Goal: Task Accomplishment & Management: Complete application form

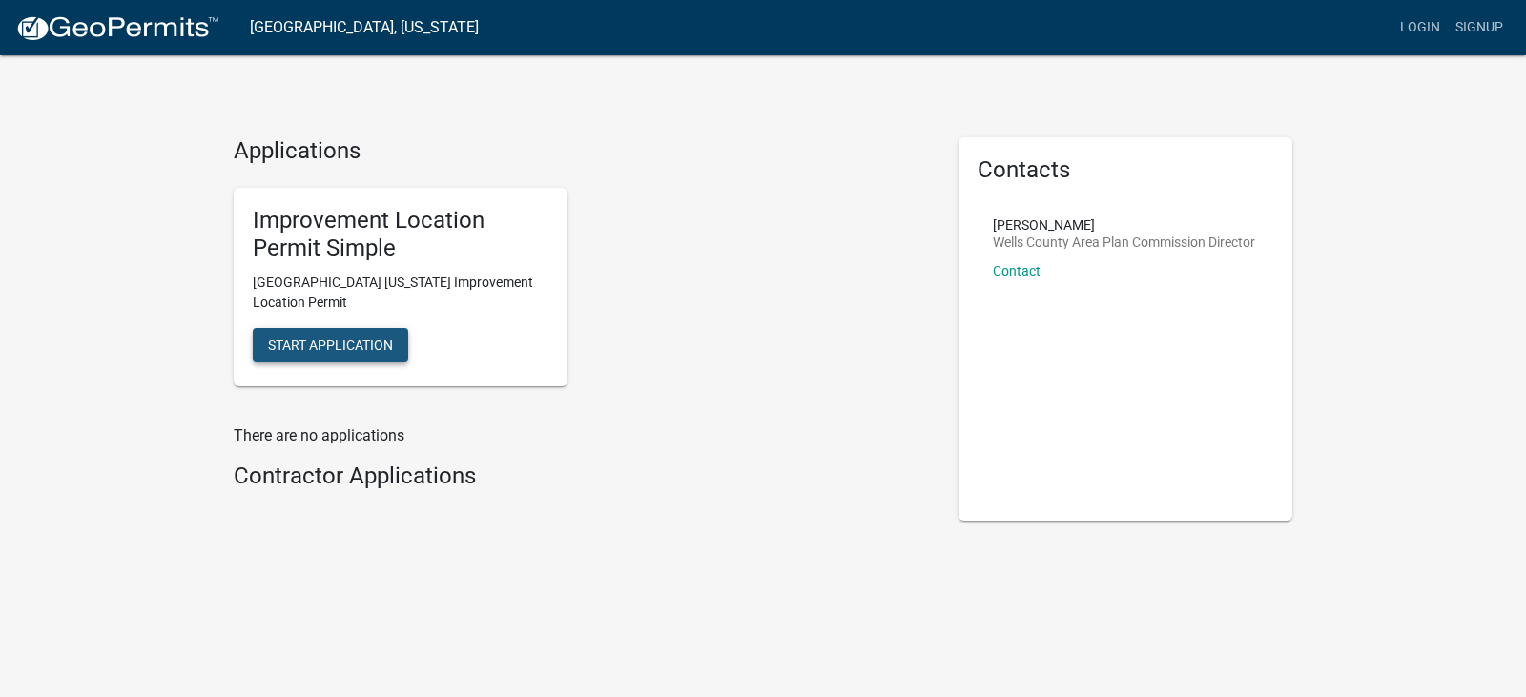
click at [338, 345] on span "Start Application" at bounding box center [330, 345] width 125 height 15
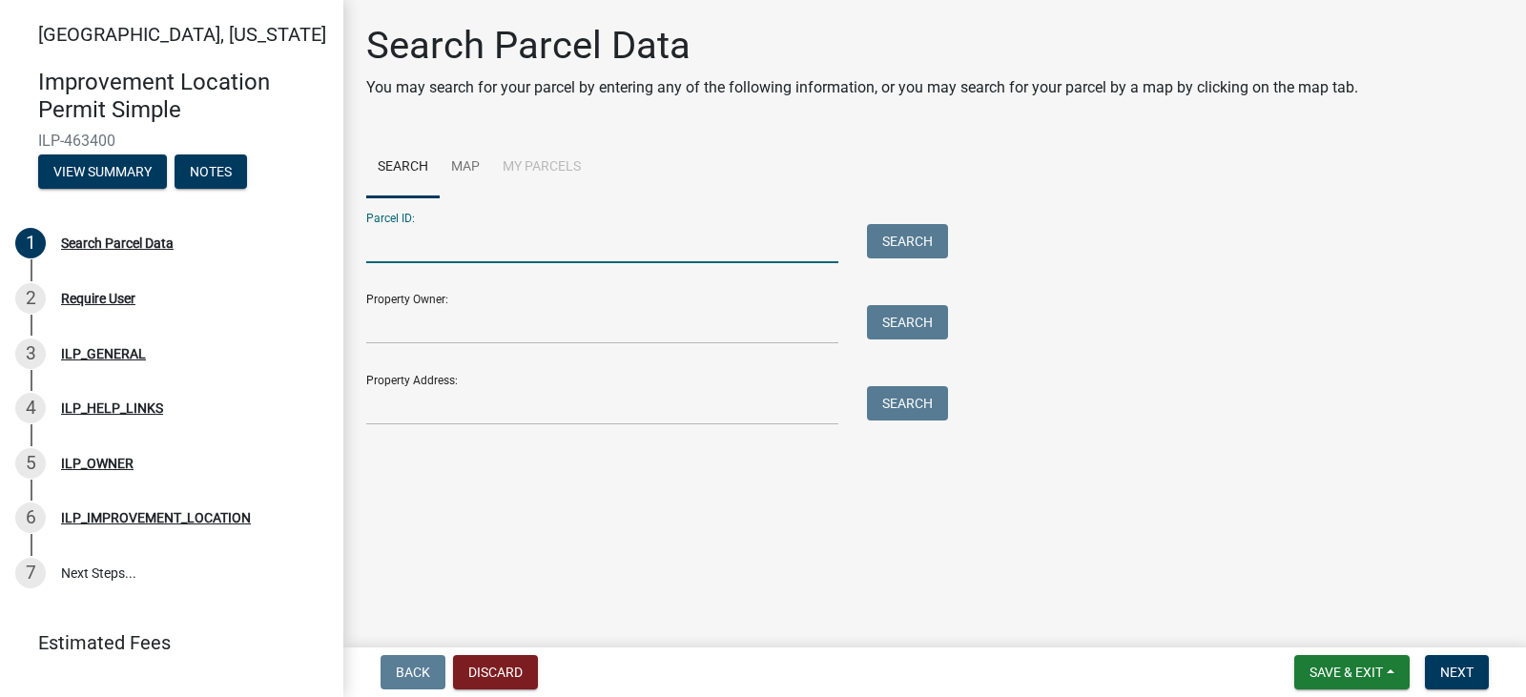
click at [455, 236] on input "Parcel ID:" at bounding box center [602, 243] width 472 height 39
click at [467, 298] on div "Property Owner: Search" at bounding box center [652, 311] width 572 height 66
click at [467, 316] on input "Property Owner:" at bounding box center [602, 324] width 472 height 39
click at [99, 359] on div "ILP_GENERAL" at bounding box center [103, 353] width 85 height 13
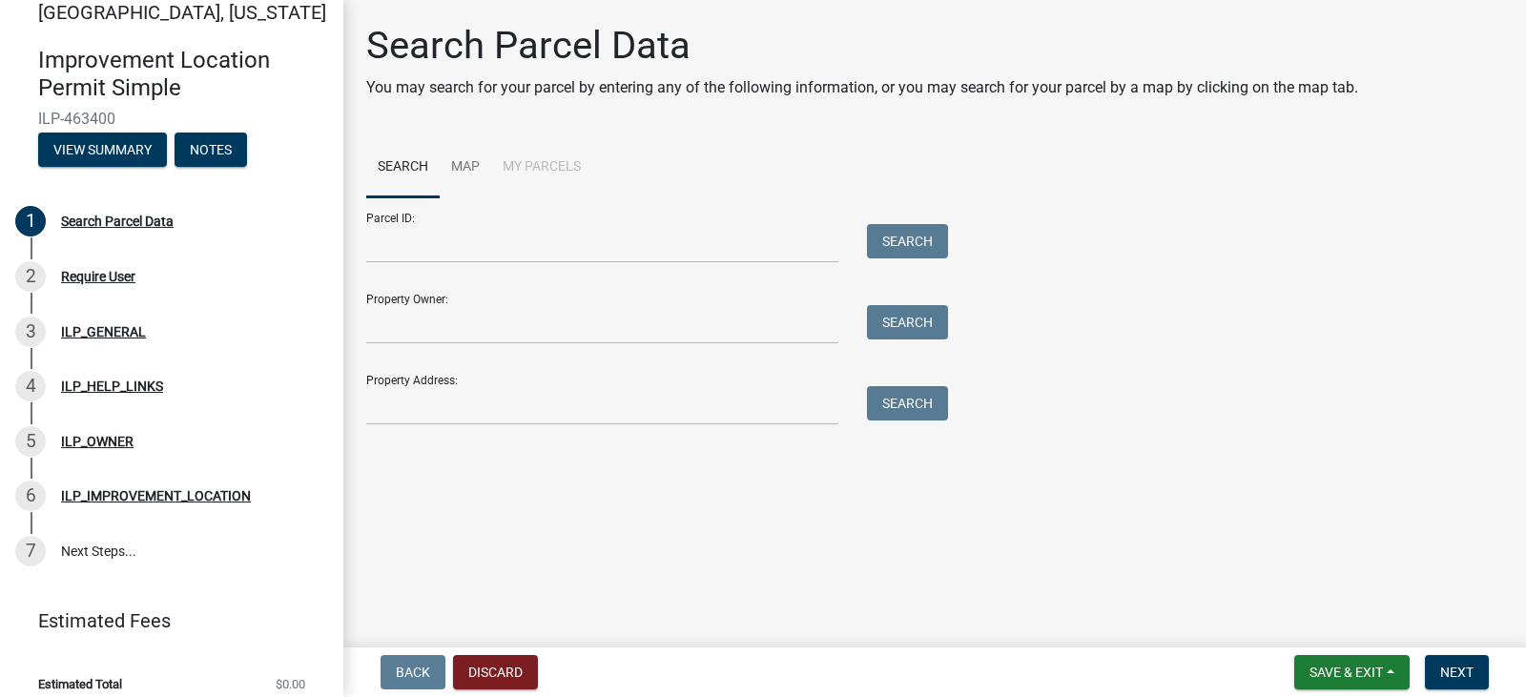
scroll to position [38, 0]
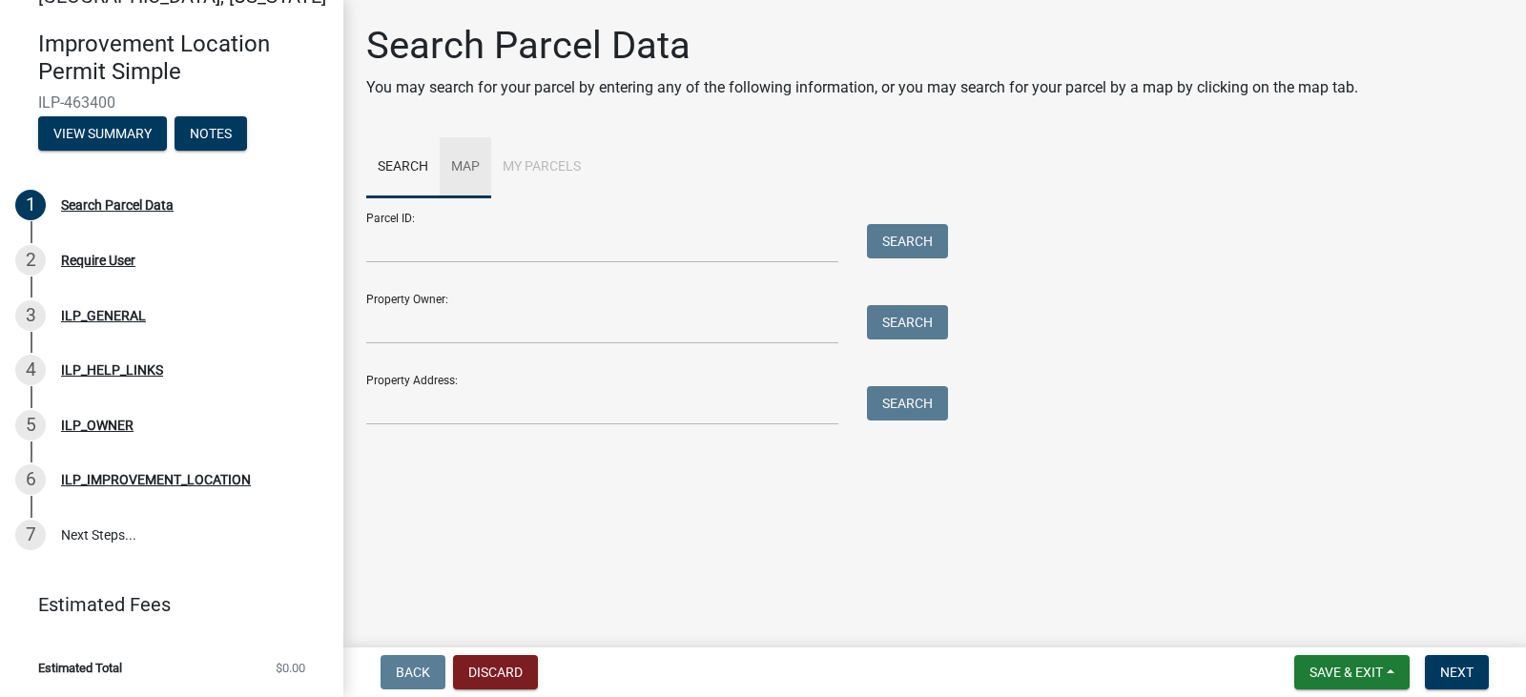
click at [463, 167] on link "Map" at bounding box center [465, 167] width 51 height 61
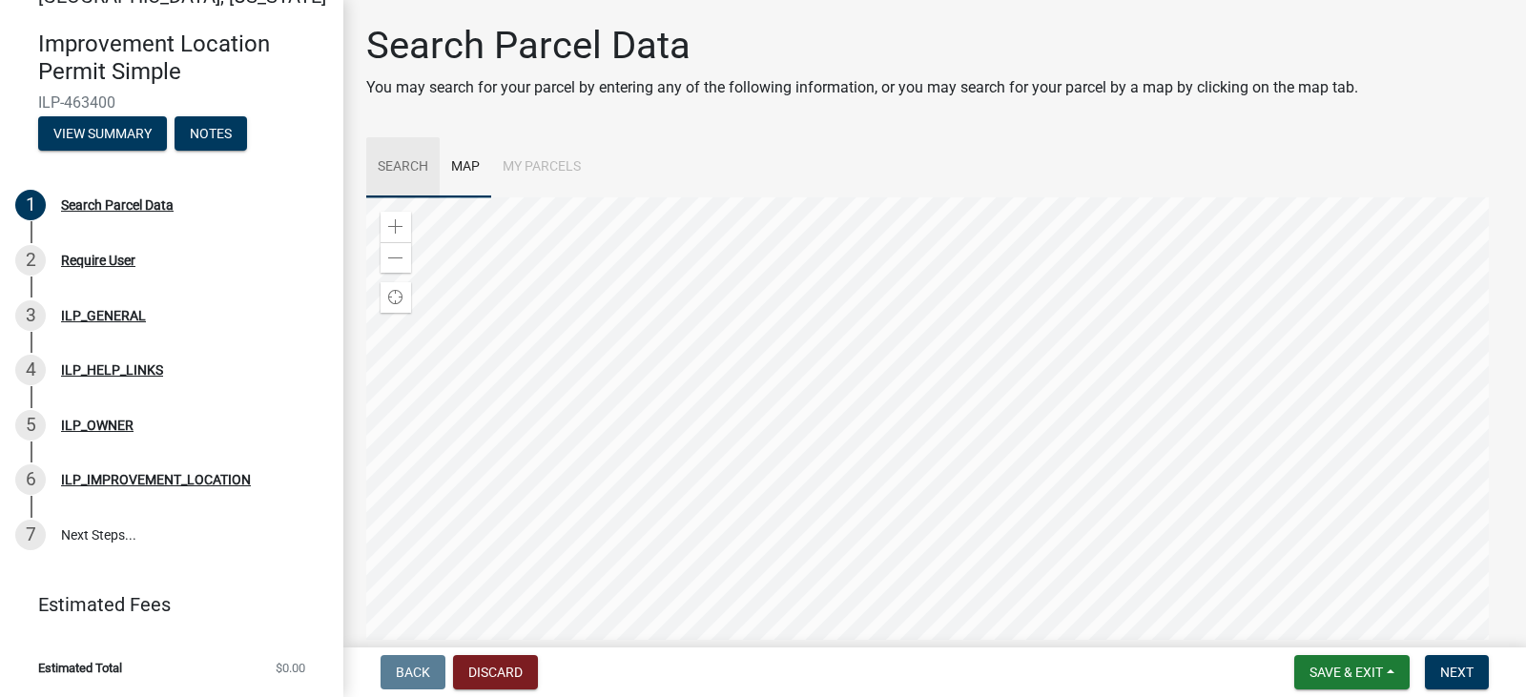
click at [392, 170] on link "Search" at bounding box center [402, 167] width 73 height 61
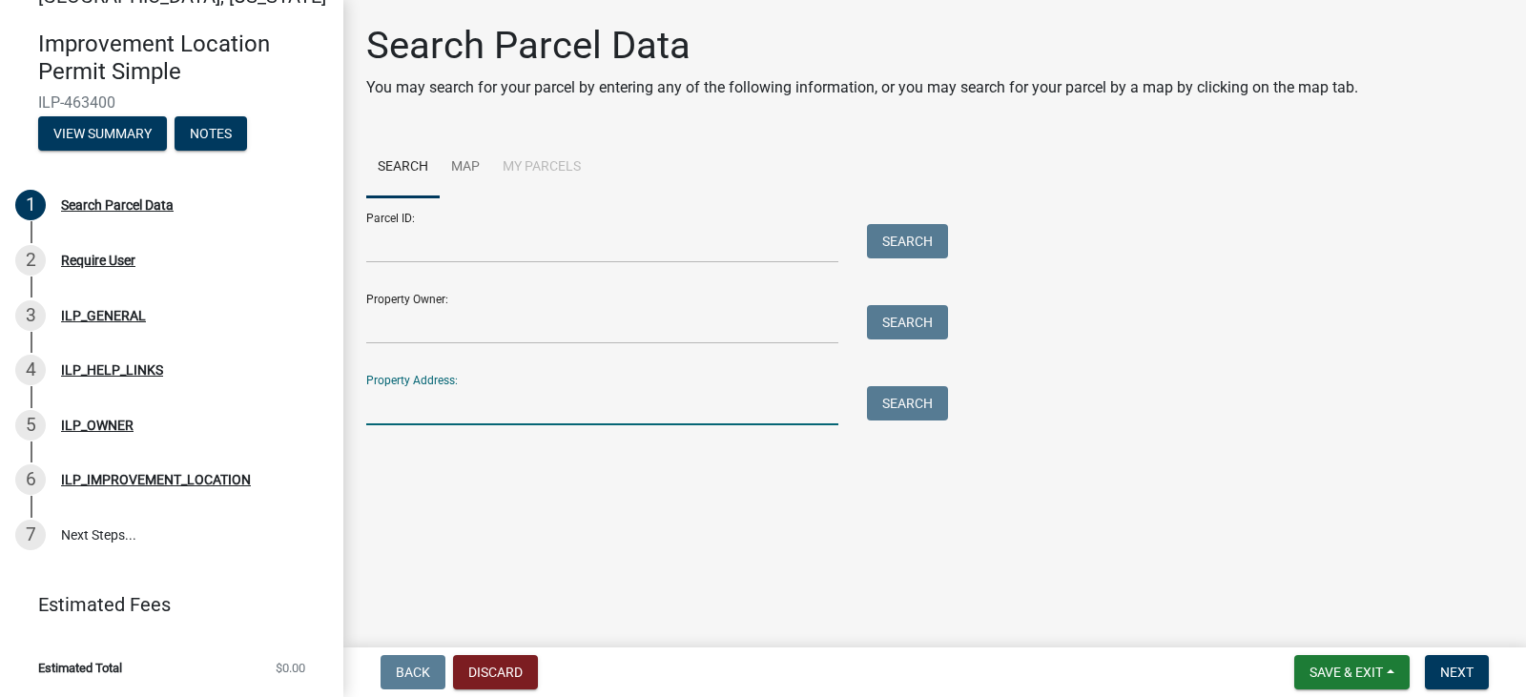
click at [434, 409] on input "Property Address:" at bounding box center [602, 405] width 472 height 39
click at [905, 400] on button "Search" at bounding box center [907, 403] width 81 height 34
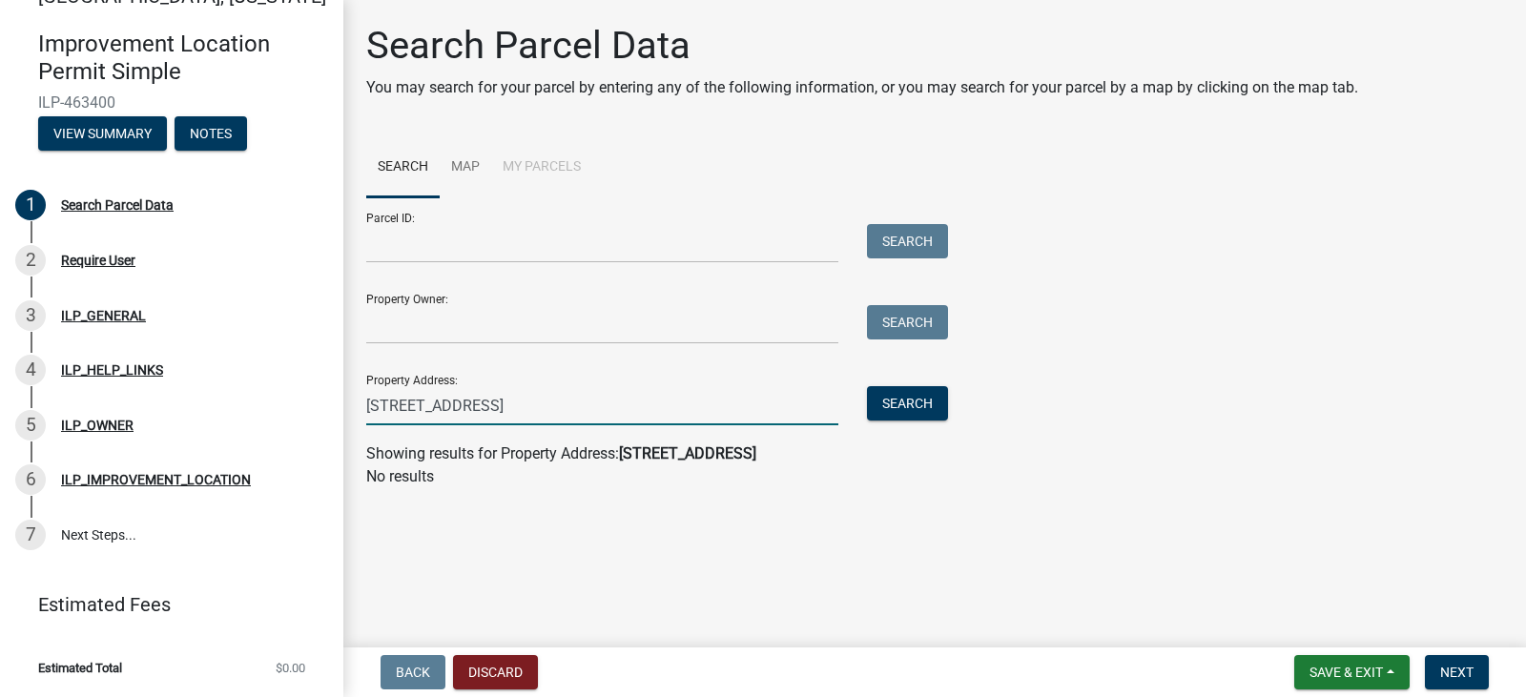
click at [562, 413] on input "[STREET_ADDRESS]" at bounding box center [602, 405] width 472 height 39
click at [909, 400] on button "Search" at bounding box center [907, 403] width 81 height 34
click at [666, 410] on input "[STREET_ADDRESS]" at bounding box center [602, 405] width 472 height 39
click at [454, 409] on input "[STREET_ADDRESS]" at bounding box center [602, 405] width 472 height 39
type input "[STREET_ADDRESS]"
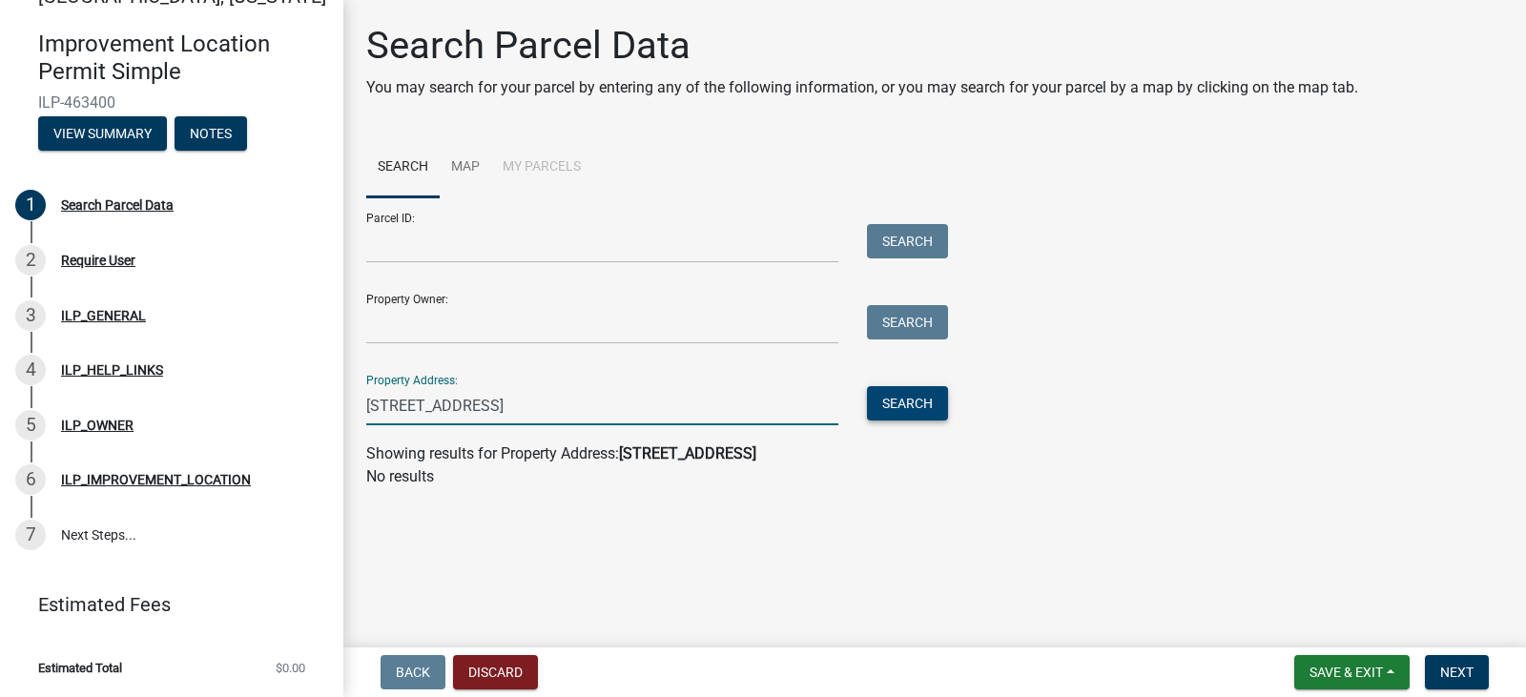
click at [876, 393] on button "Search" at bounding box center [907, 403] width 81 height 34
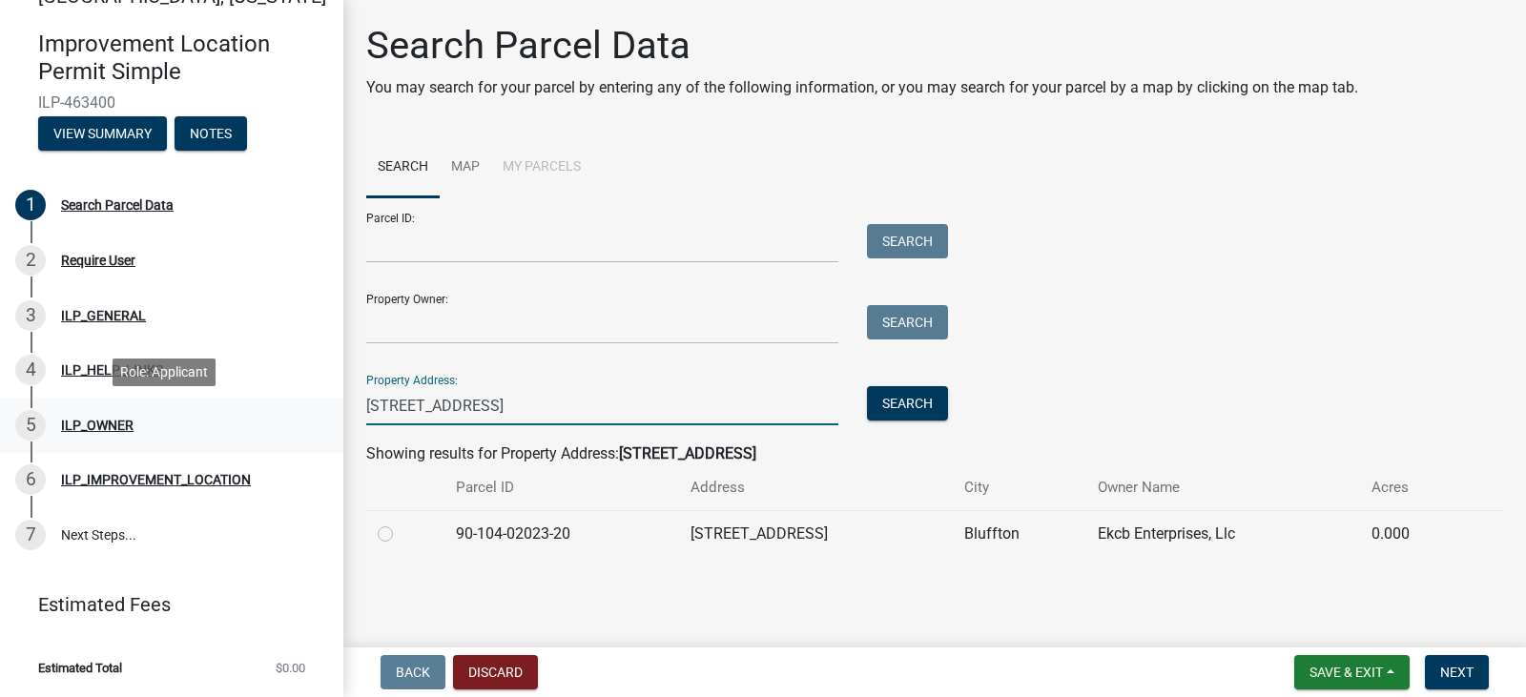
drag, startPoint x: 716, startPoint y: 408, endPoint x: 236, endPoint y: 406, distance: 480.6
click at [236, 406] on div "[GEOGRAPHIC_DATA], [US_STATE] Improvement Location Permit Simple ILP-463400 Vie…" at bounding box center [763, 348] width 1526 height 697
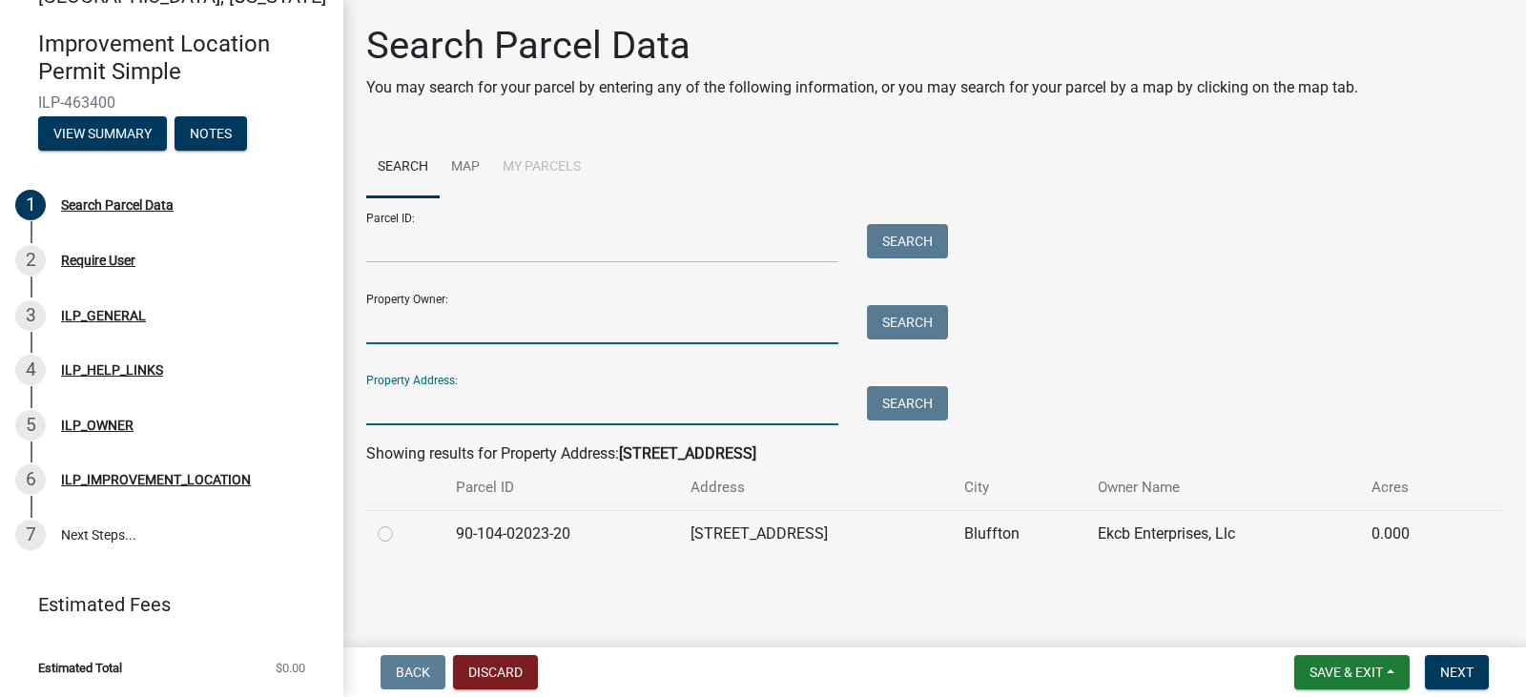
click at [611, 331] on input "Property Owner:" at bounding box center [602, 324] width 472 height 39
type input "NATIONAL OIL"
click at [897, 318] on button "Search" at bounding box center [907, 322] width 81 height 34
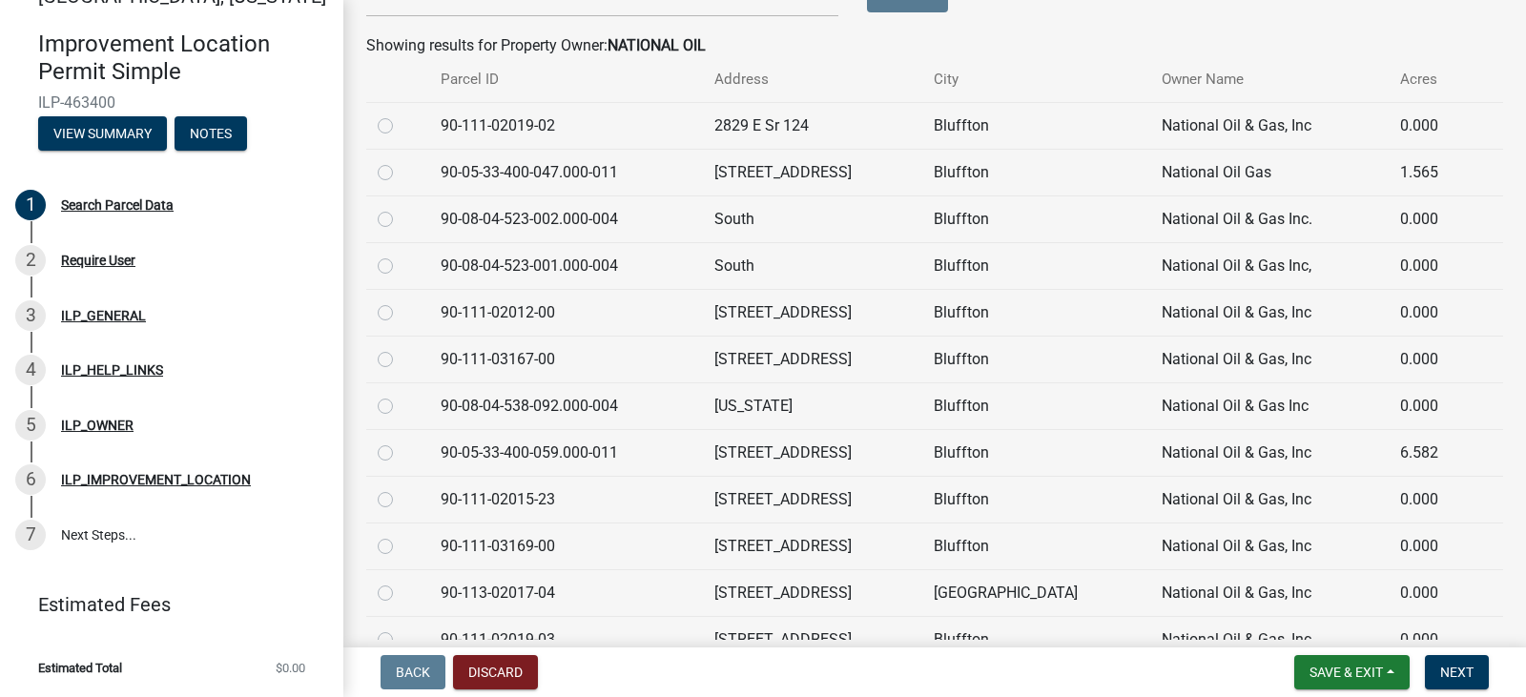
scroll to position [313, 0]
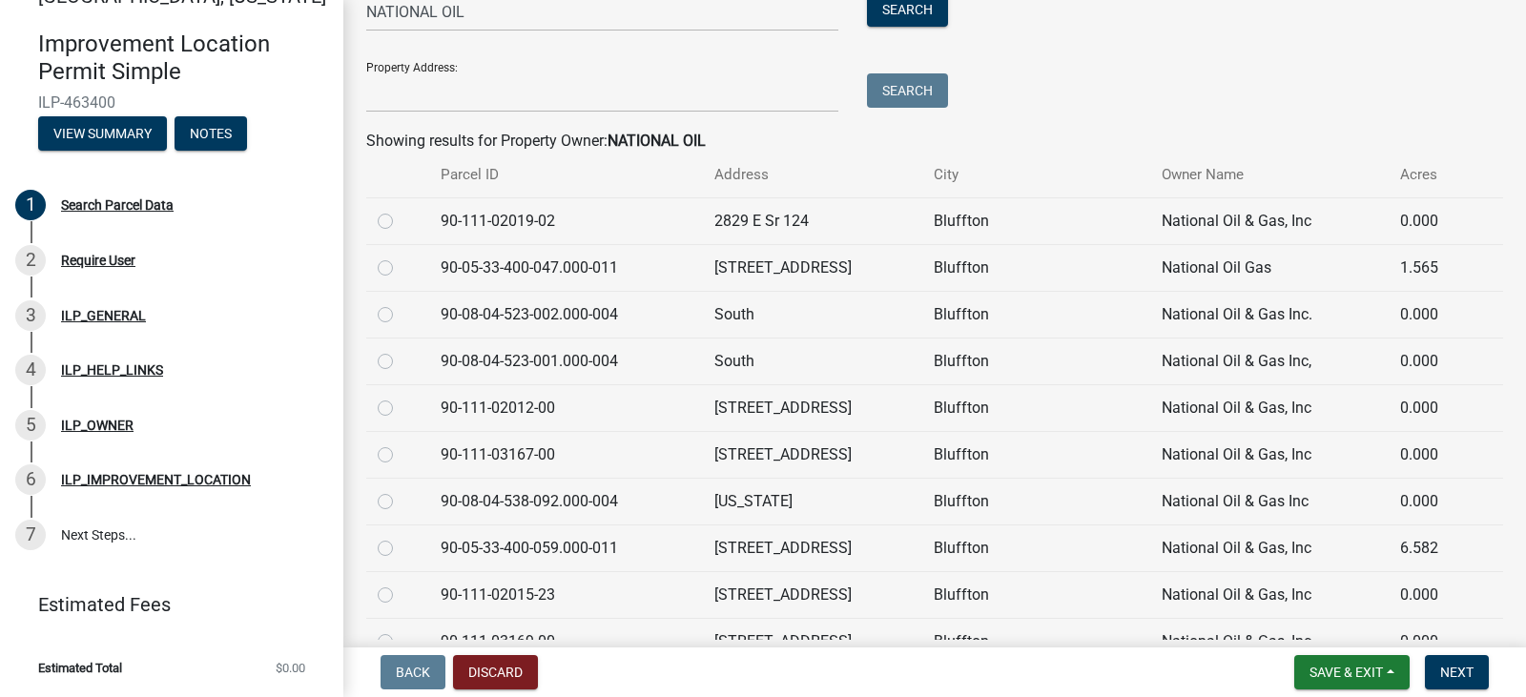
click at [400, 397] on label at bounding box center [400, 397] width 0 height 0
click at [400, 405] on input "radio" at bounding box center [406, 403] width 12 height 12
radio input "true"
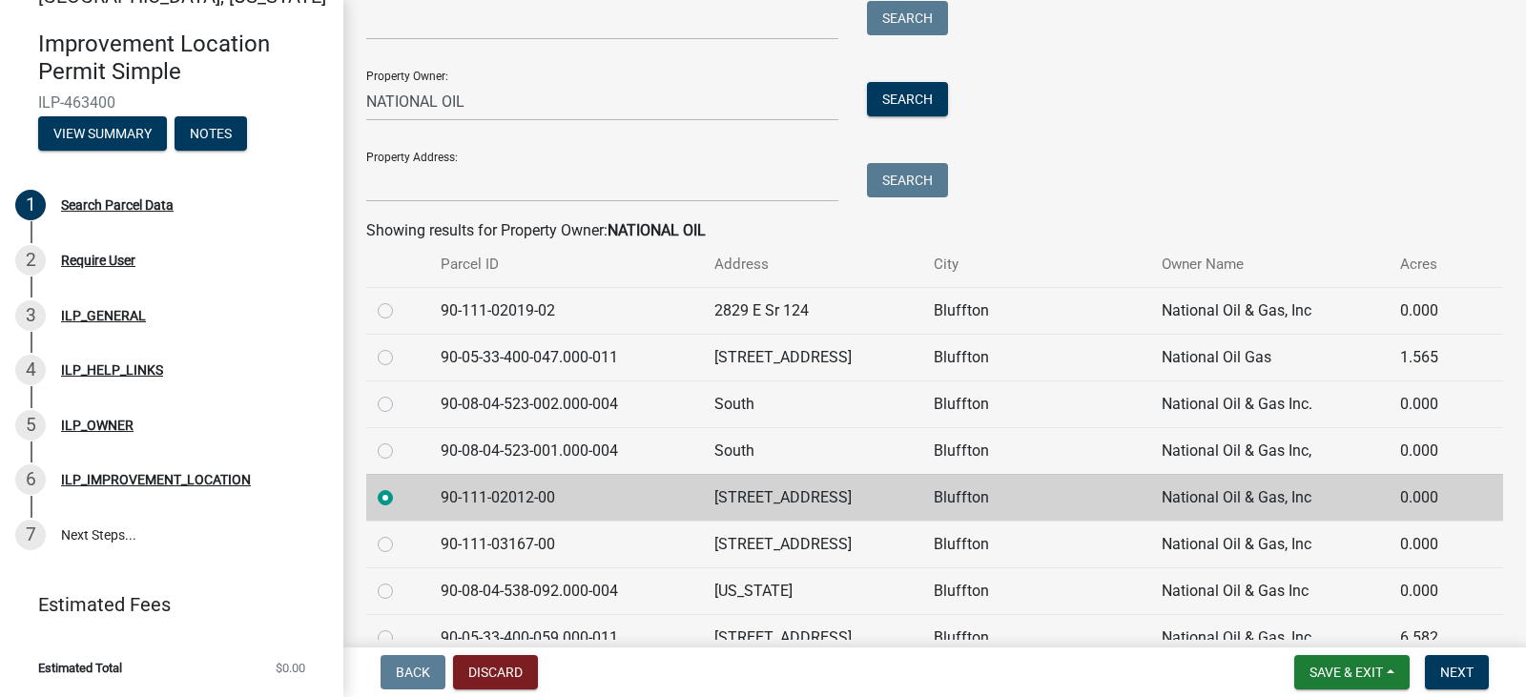
scroll to position [572, 0]
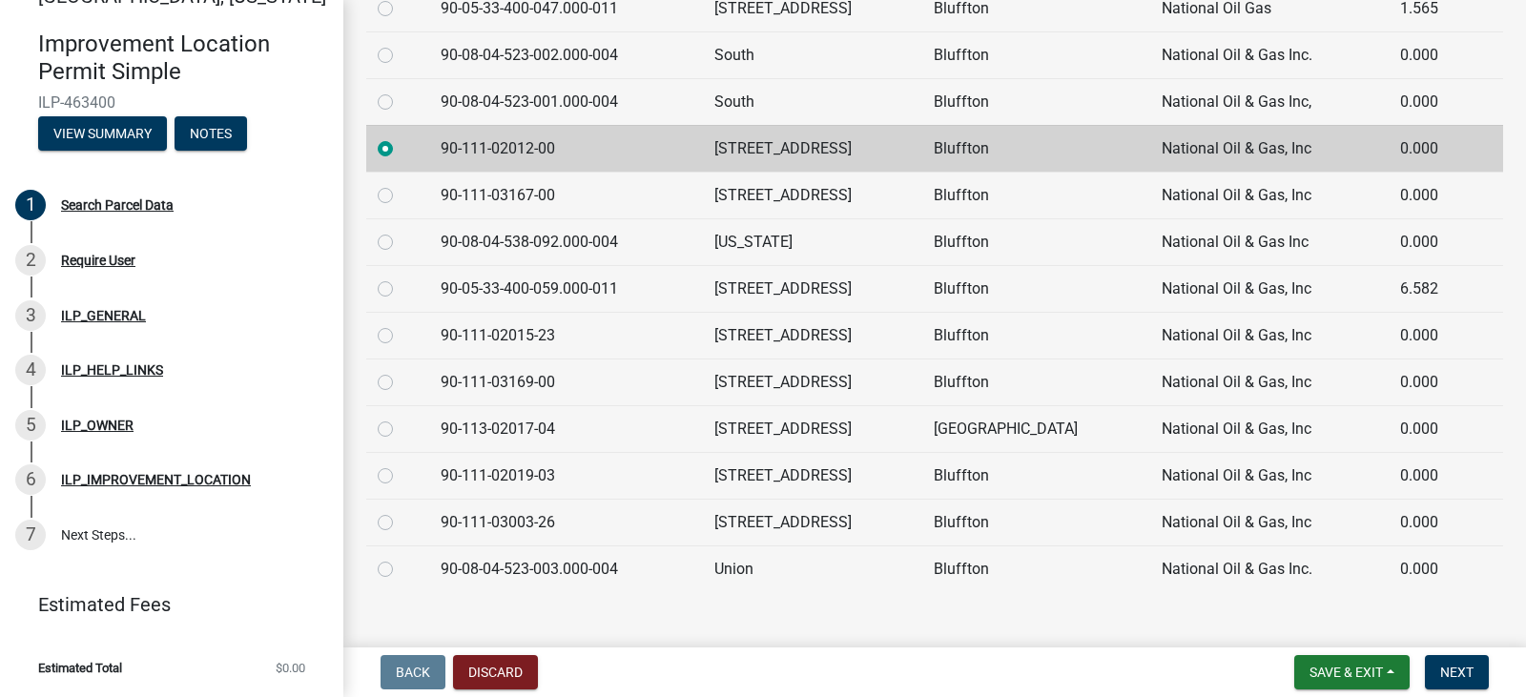
click at [512, 149] on td "90-111-02012-00" at bounding box center [566, 148] width 274 height 47
click at [666, 147] on td "90-111-02012-00" at bounding box center [566, 148] width 274 height 47
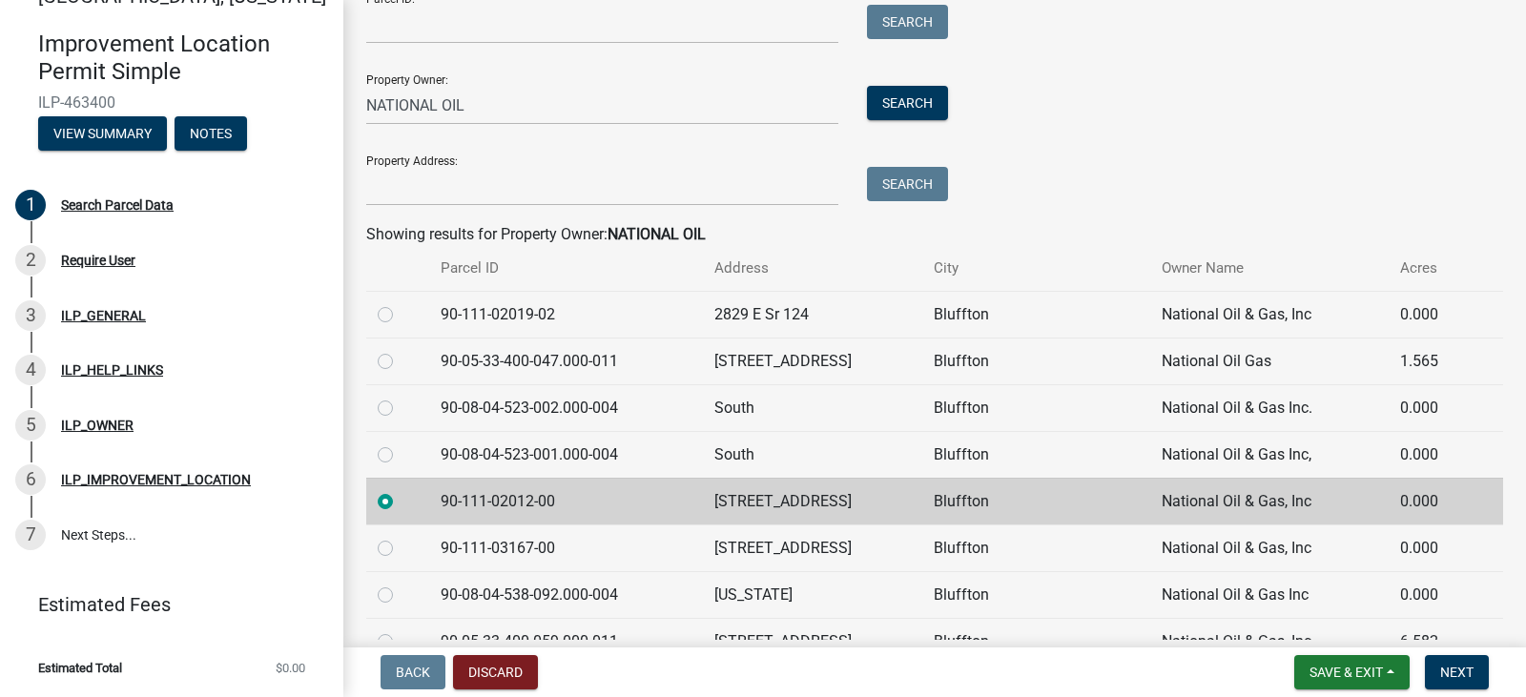
scroll to position [191, 0]
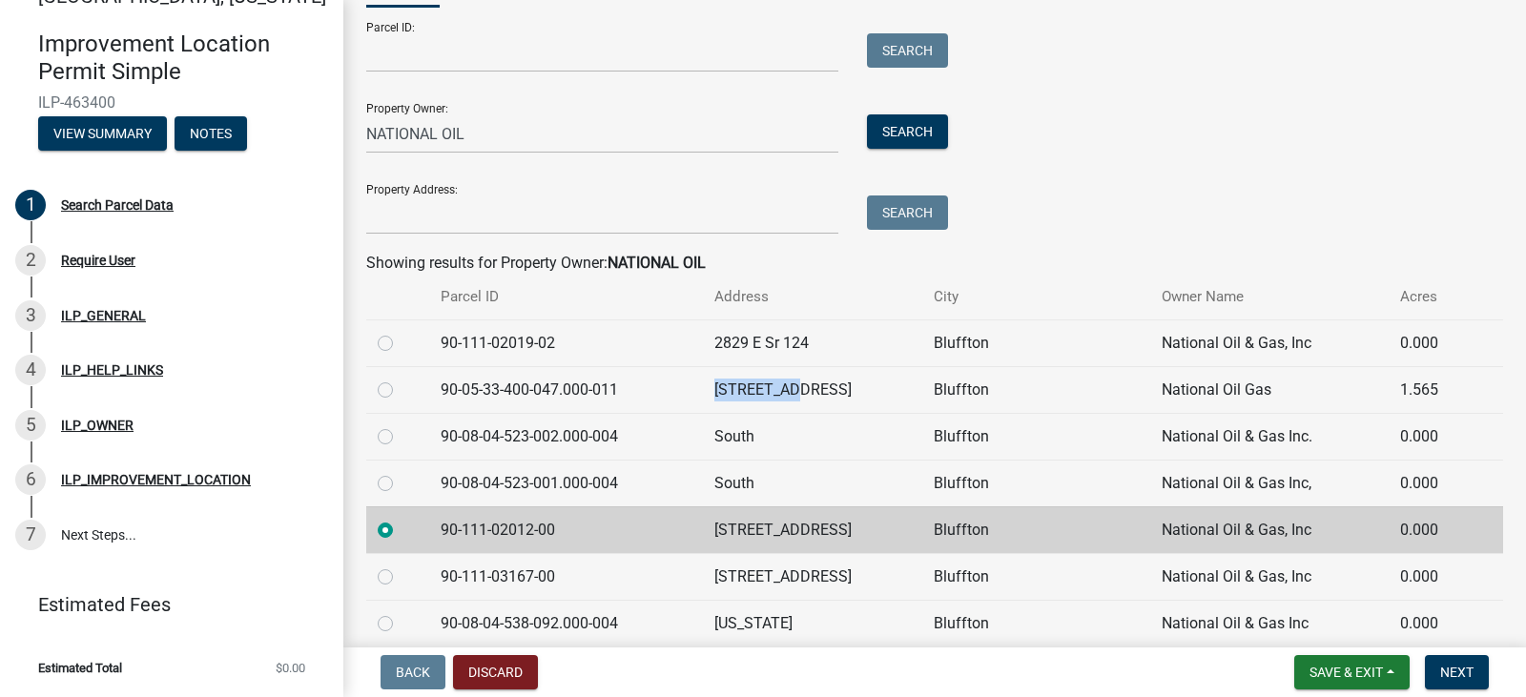
drag, startPoint x: 750, startPoint y: 388, endPoint x: 835, endPoint y: 384, distance: 84.9
click at [835, 384] on td "[STREET_ADDRESS]" at bounding box center [812, 389] width 219 height 47
click at [774, 384] on td "[STREET_ADDRESS]" at bounding box center [812, 389] width 219 height 47
drag, startPoint x: 778, startPoint y: 386, endPoint x: 788, endPoint y: 389, distance: 10.0
click at [788, 389] on td "[STREET_ADDRESS]" at bounding box center [812, 389] width 219 height 47
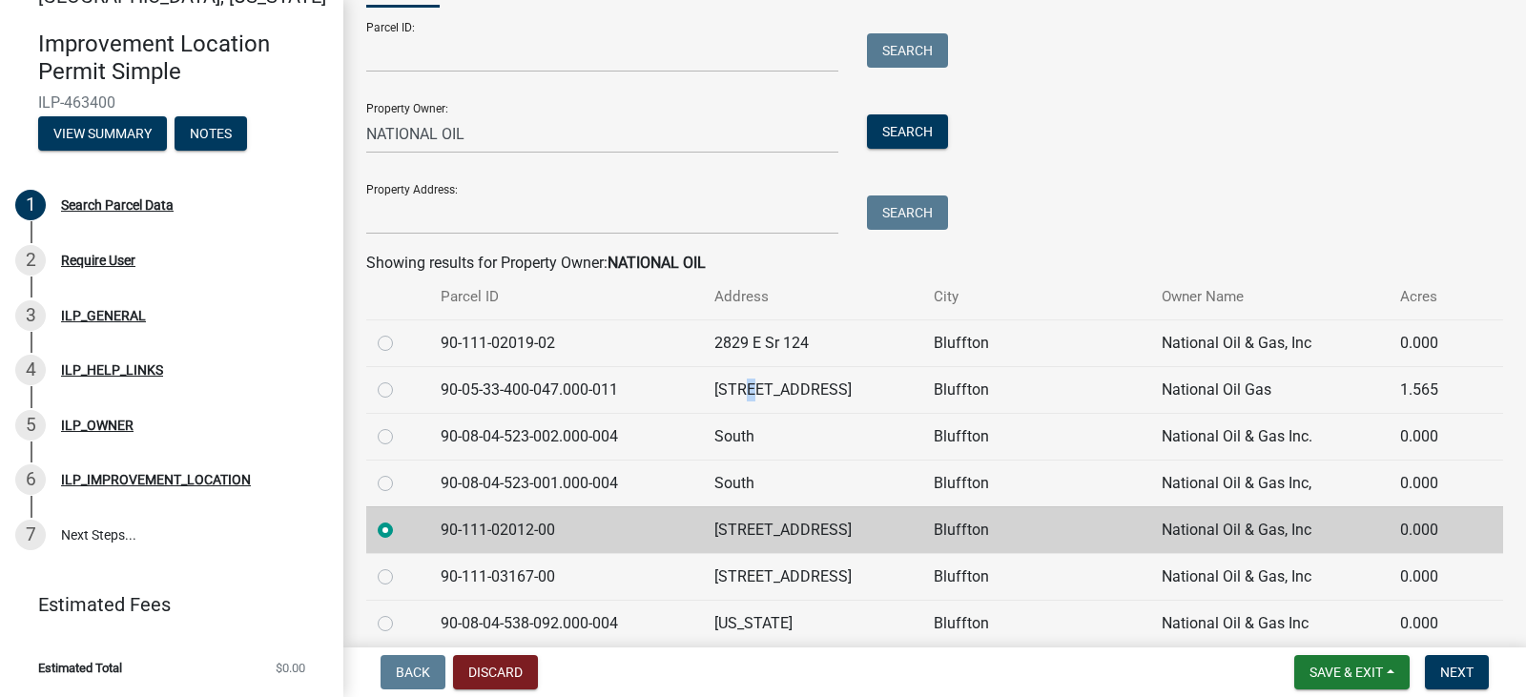
click at [784, 389] on td "[STREET_ADDRESS]" at bounding box center [812, 389] width 219 height 47
drag, startPoint x: 536, startPoint y: 511, endPoint x: 677, endPoint y: 513, distance: 141.1
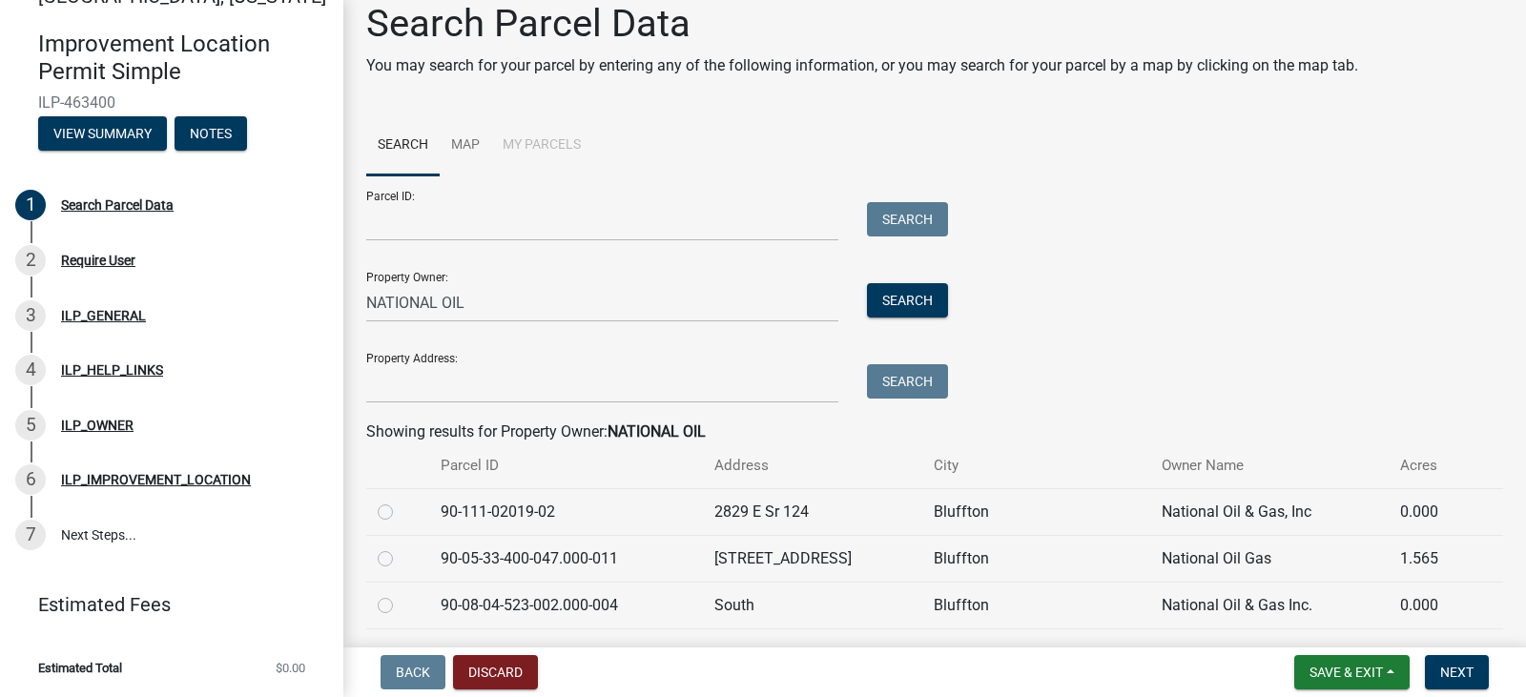
scroll to position [0, 0]
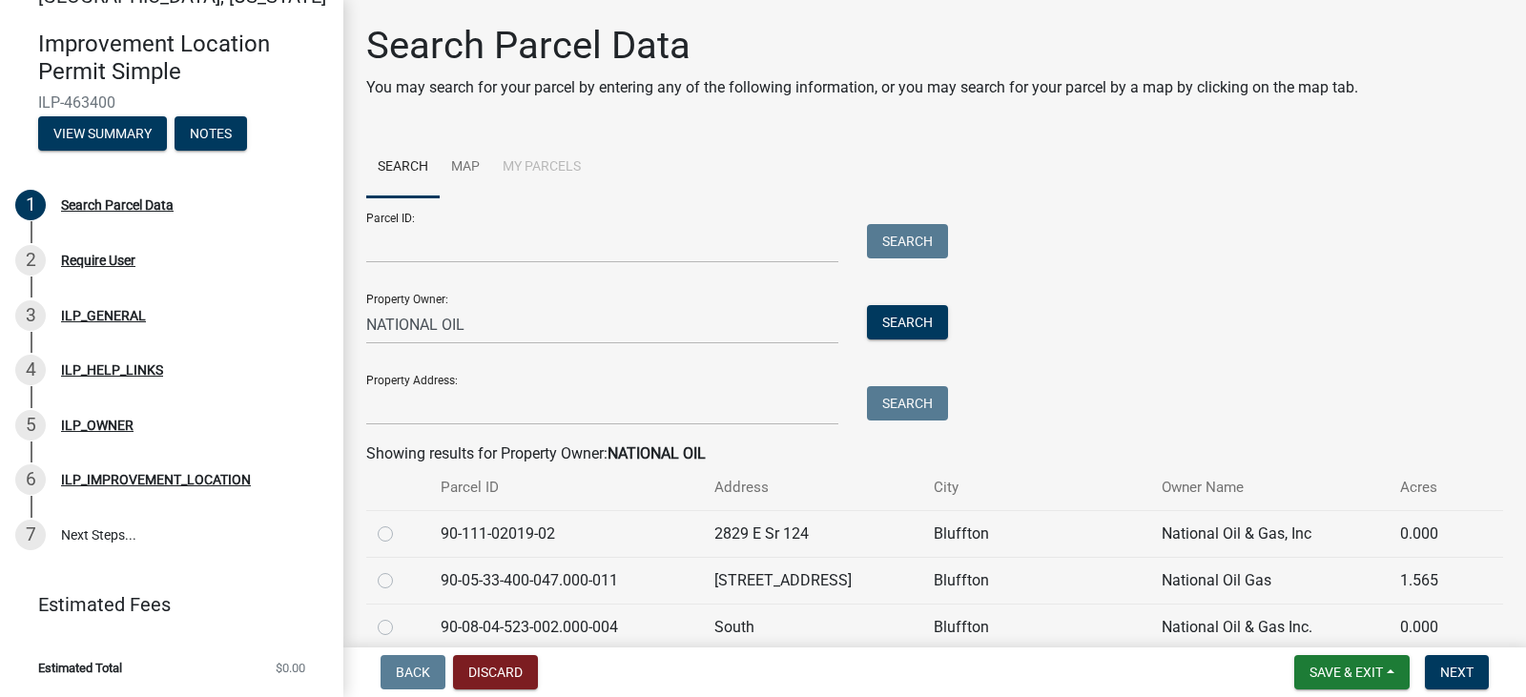
drag, startPoint x: 620, startPoint y: 483, endPoint x: 629, endPoint y: 429, distance: 55.2
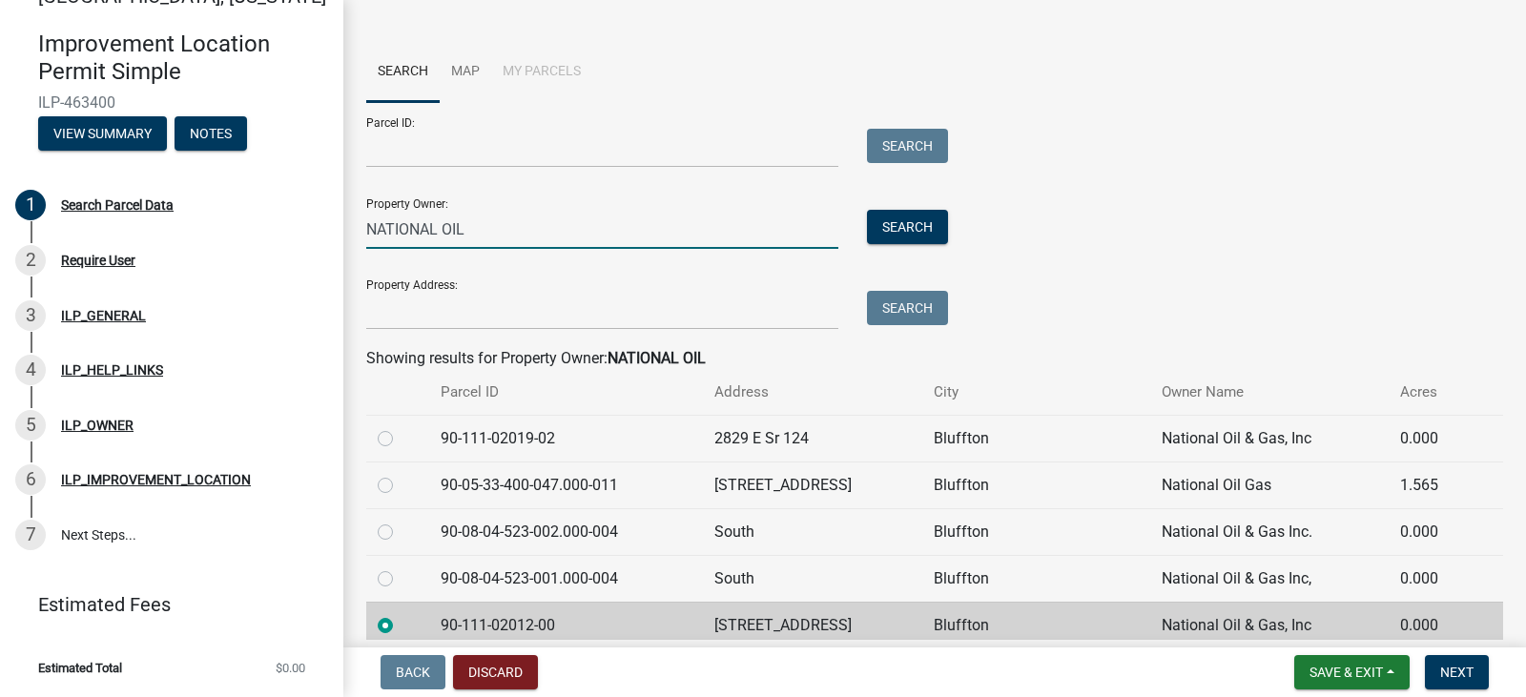
click at [488, 219] on input "NATIONAL OIL" at bounding box center [602, 229] width 472 height 39
click at [498, 233] on input "NATIONAL OIL" at bounding box center [602, 229] width 472 height 39
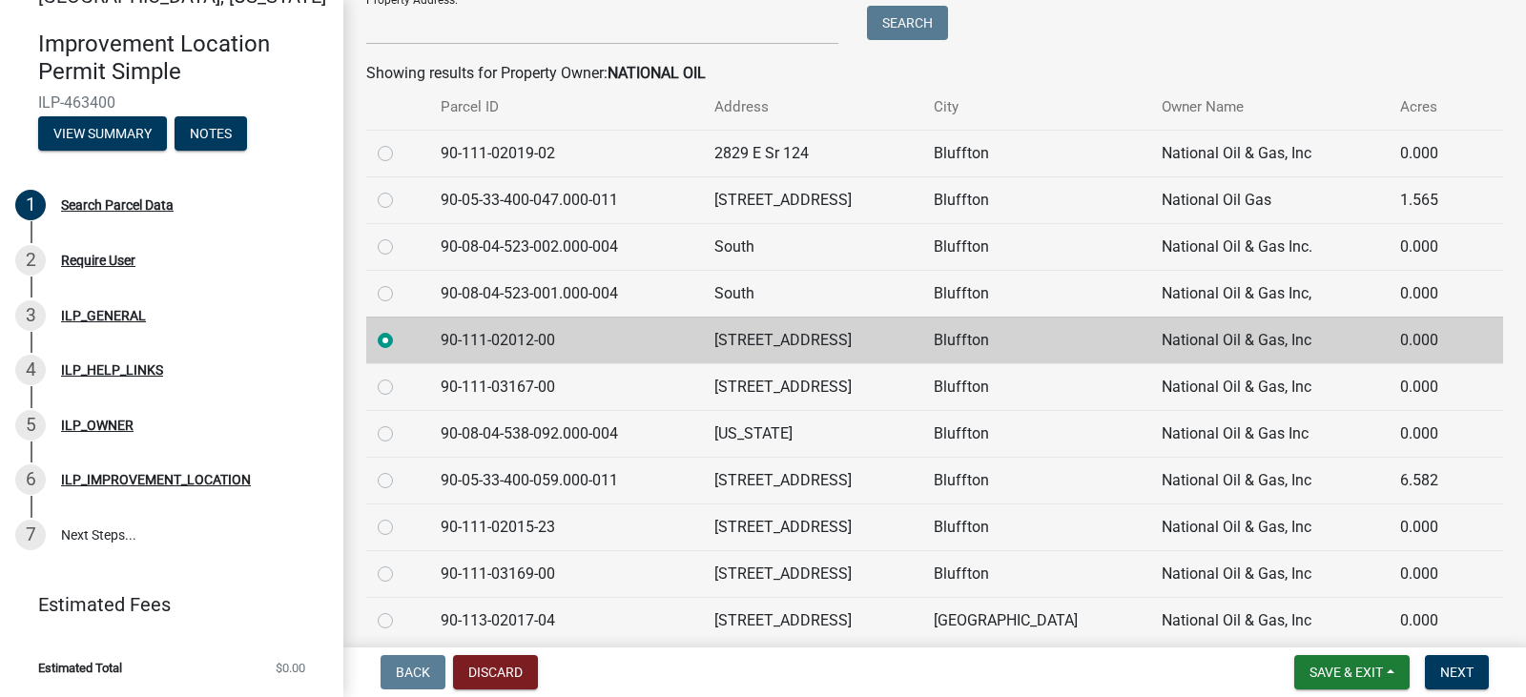
scroll to position [381, 0]
click at [481, 340] on td "90-111-02012-00" at bounding box center [566, 339] width 274 height 47
click at [400, 328] on label at bounding box center [400, 328] width 0 height 0
click at [400, 339] on input "radio" at bounding box center [406, 334] width 12 height 12
click at [400, 328] on label at bounding box center [400, 328] width 0 height 0
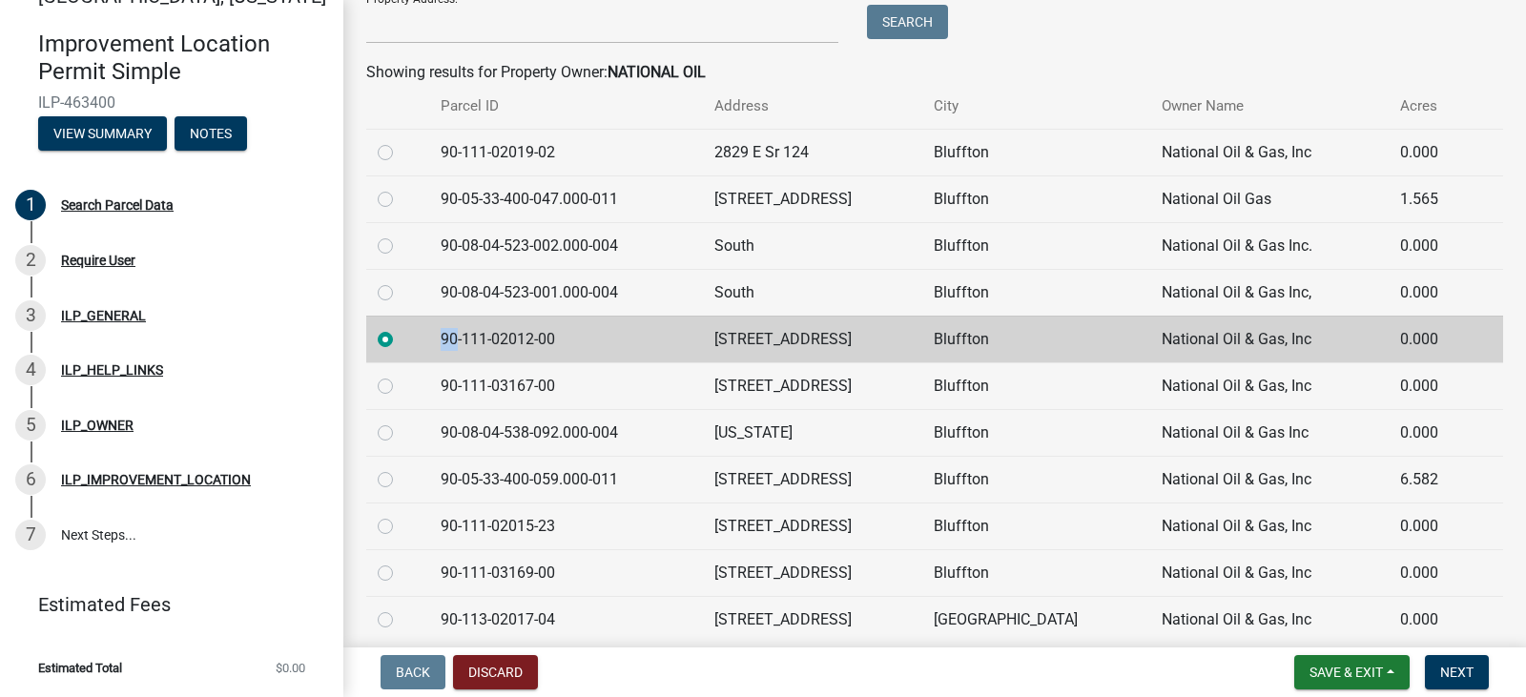
click at [400, 339] on input "radio" at bounding box center [406, 334] width 12 height 12
click at [400, 328] on label at bounding box center [400, 328] width 0 height 0
click at [400, 339] on input "radio" at bounding box center [406, 334] width 12 height 12
click at [480, 339] on td "90-111-02012-00" at bounding box center [566, 339] width 274 height 47
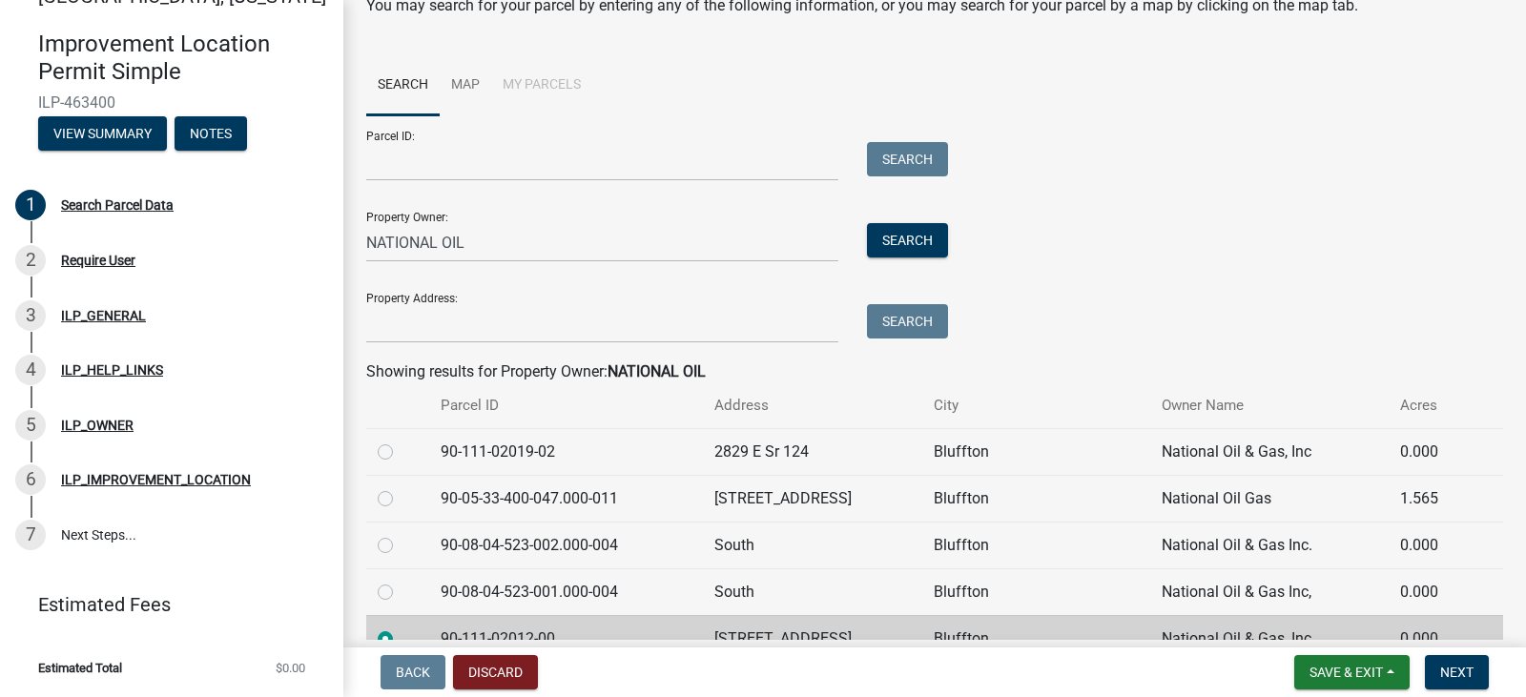
scroll to position [191, 0]
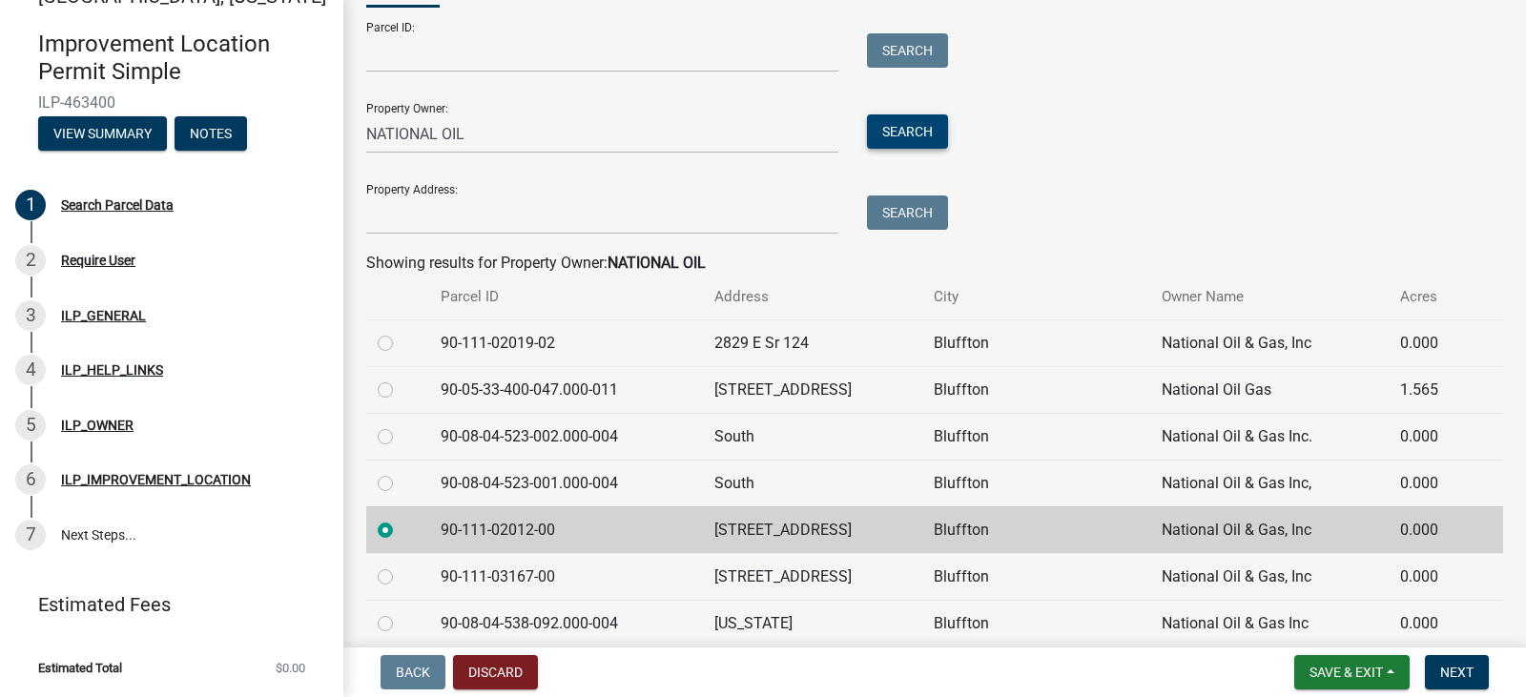
click at [921, 134] on button "Search" at bounding box center [907, 131] width 81 height 34
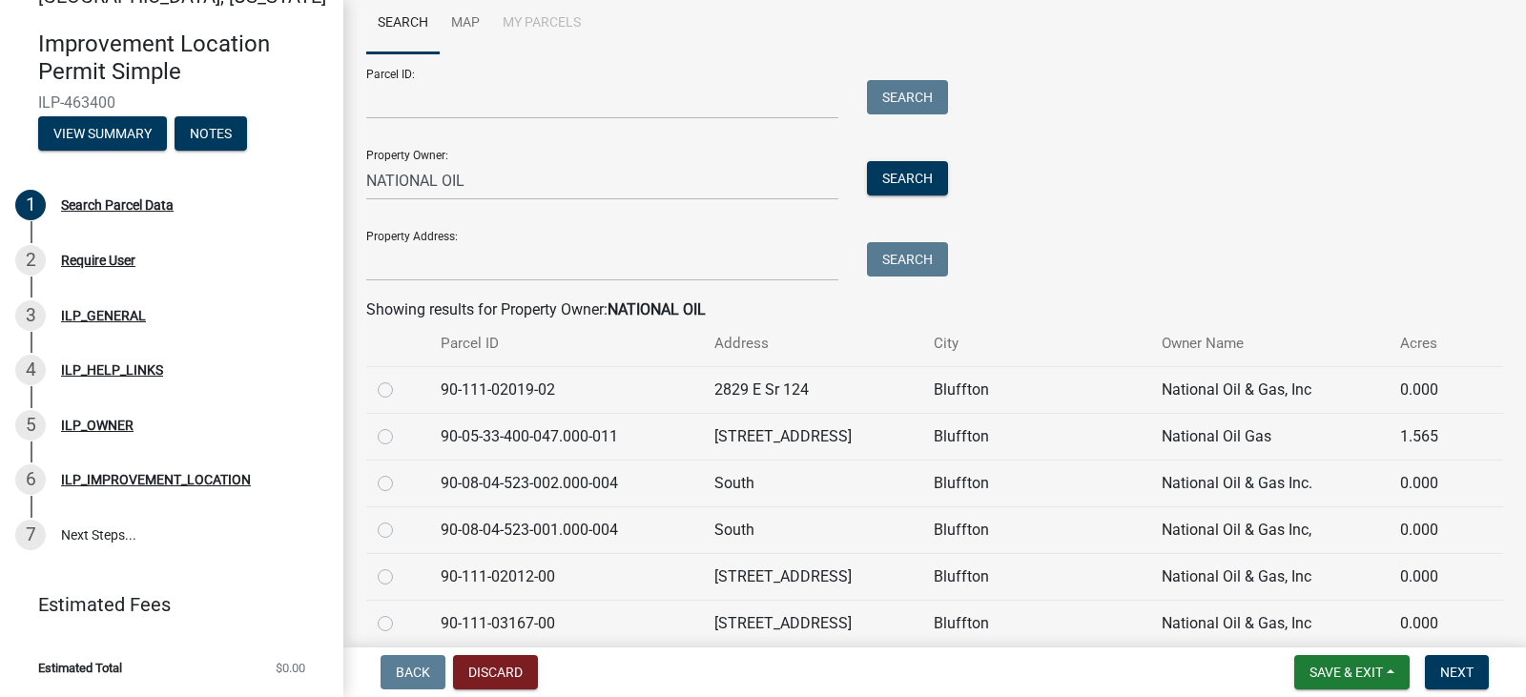
scroll to position [0, 0]
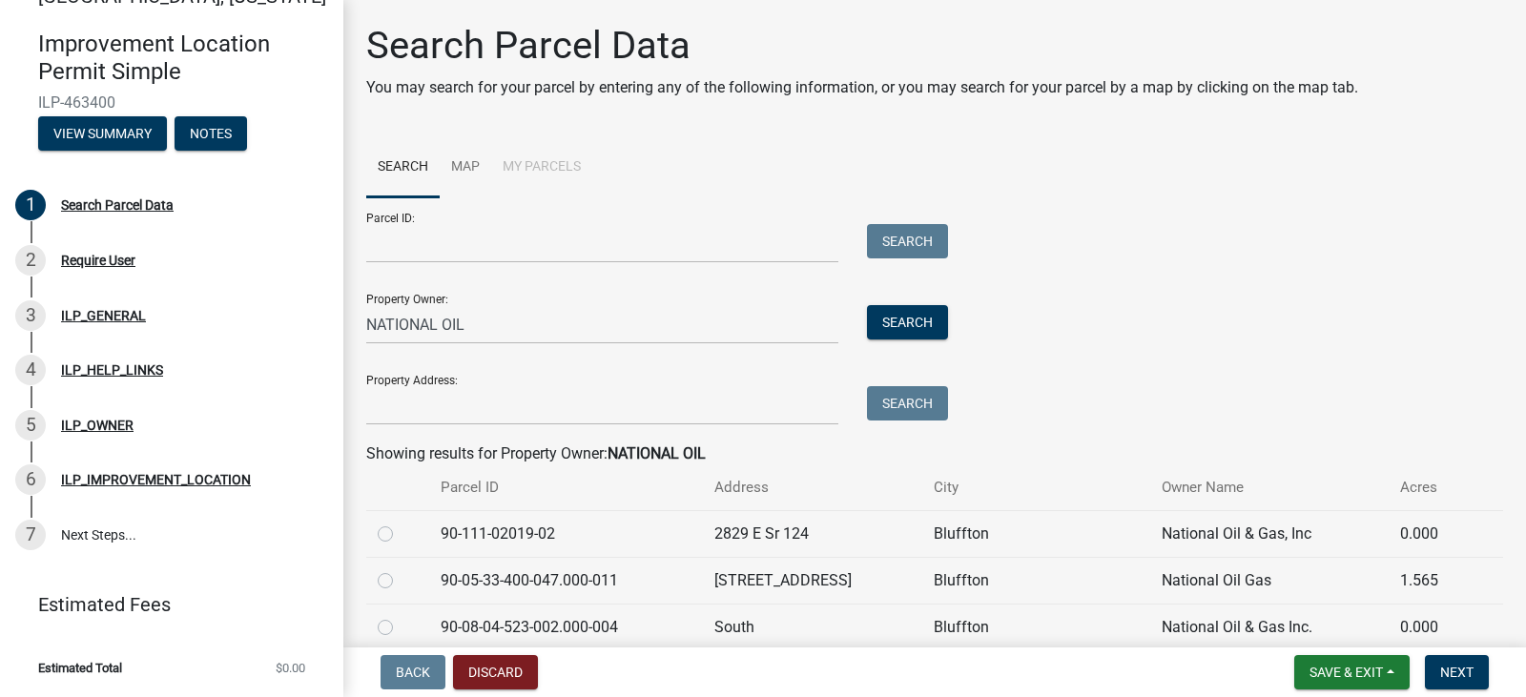
click at [371, 45] on h1 "Search Parcel Data" at bounding box center [862, 46] width 992 height 46
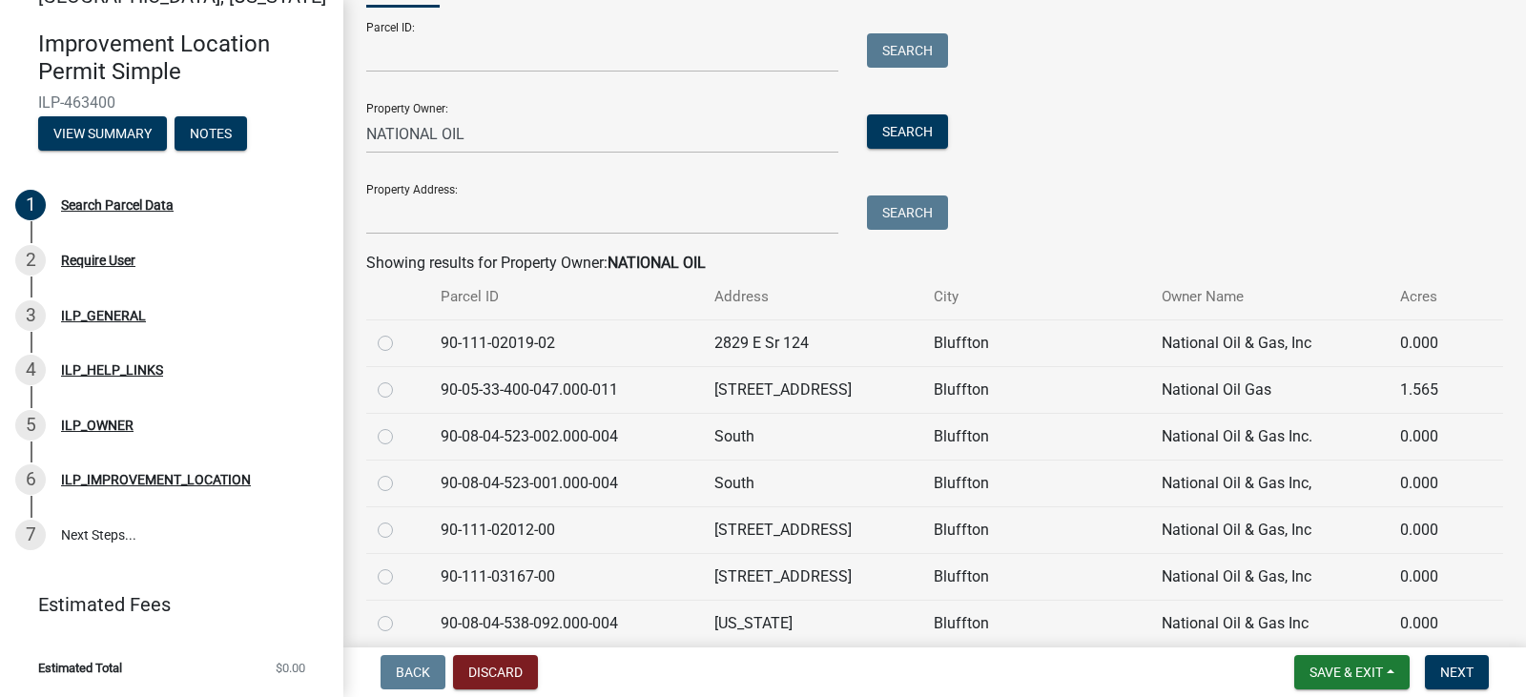
scroll to position [95, 0]
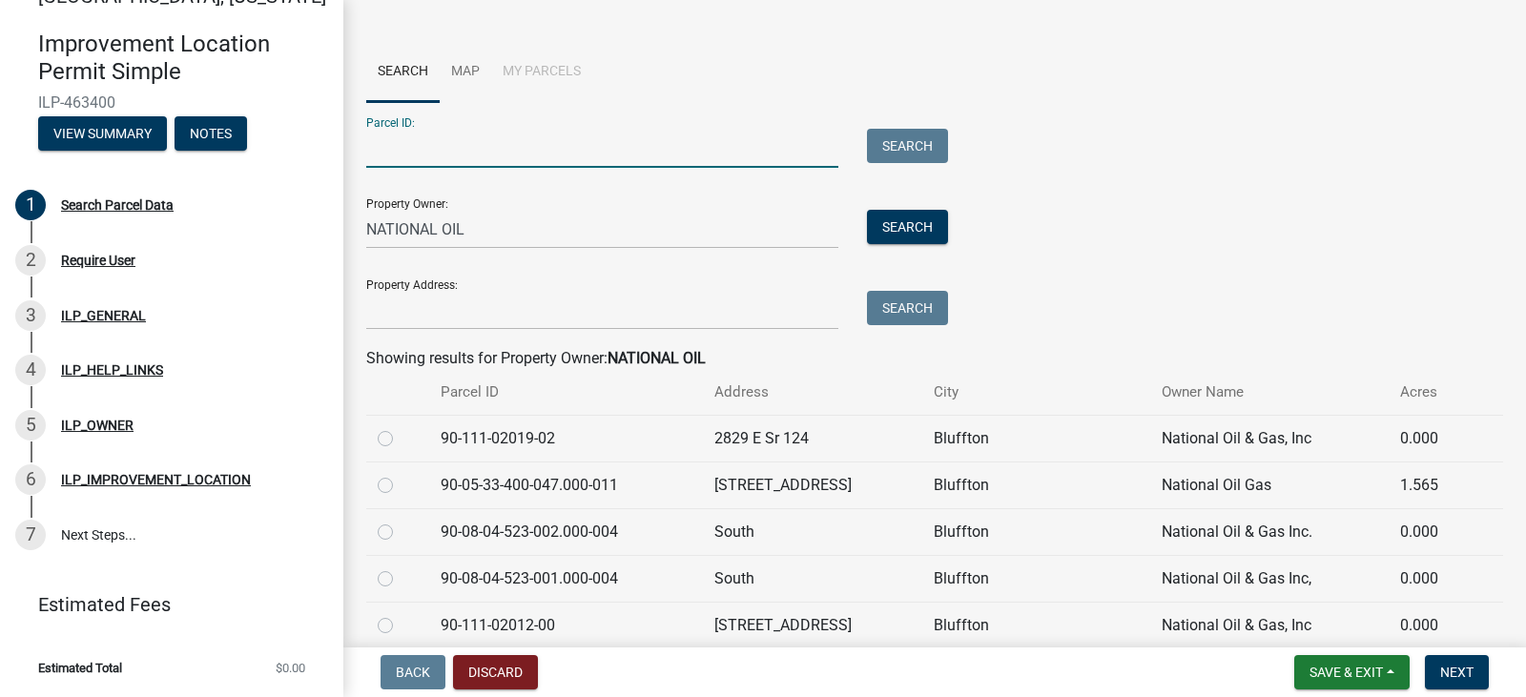
click at [421, 138] on input "Parcel ID:" at bounding box center [602, 148] width 472 height 39
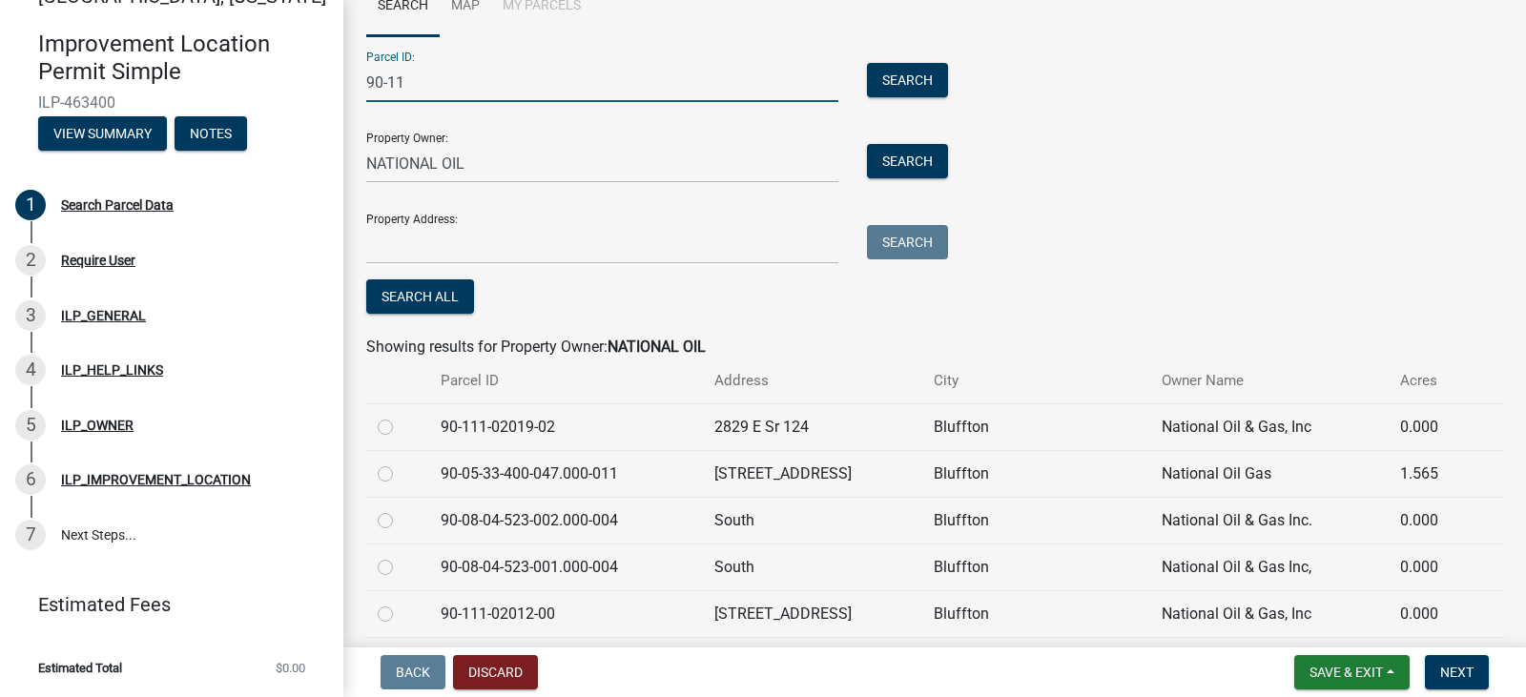
scroll to position [191, 0]
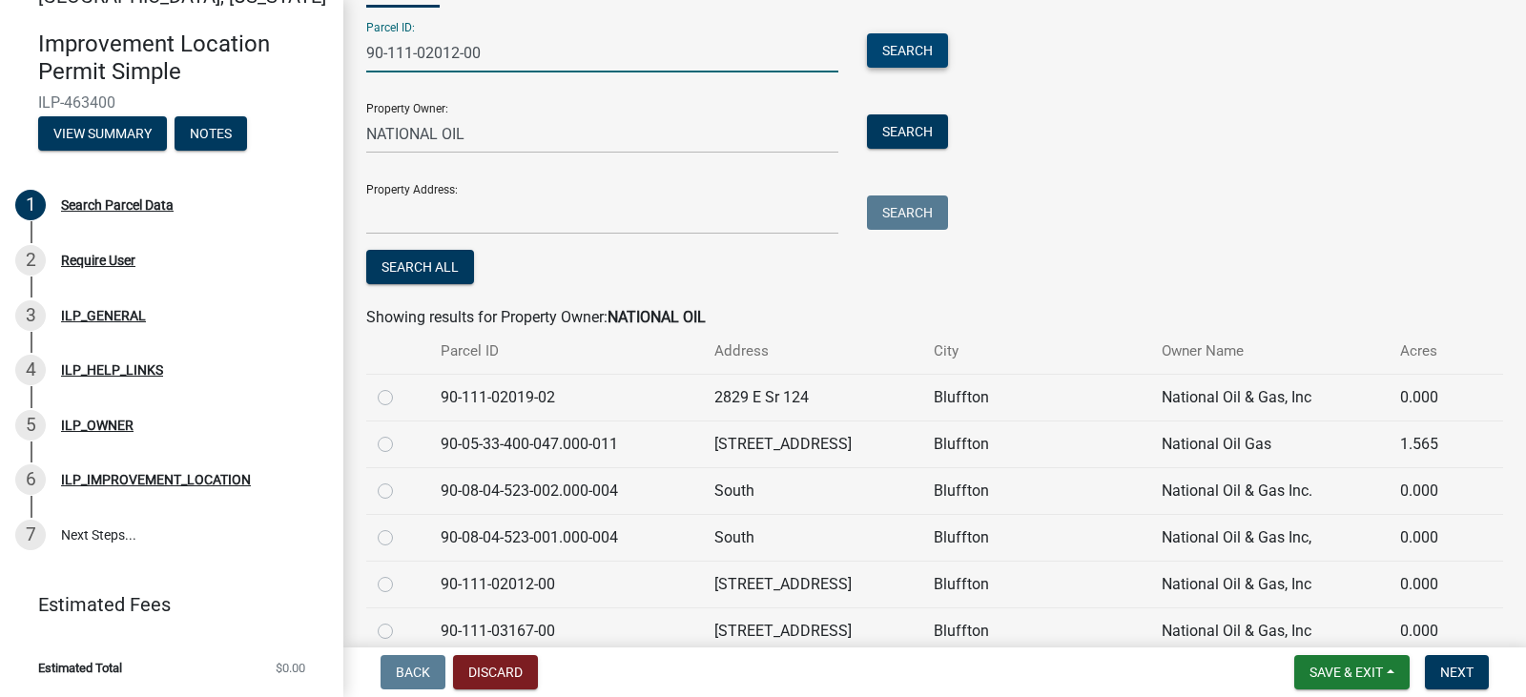
type input "90-111-02012-00"
click at [902, 54] on button "Search" at bounding box center [907, 50] width 81 height 34
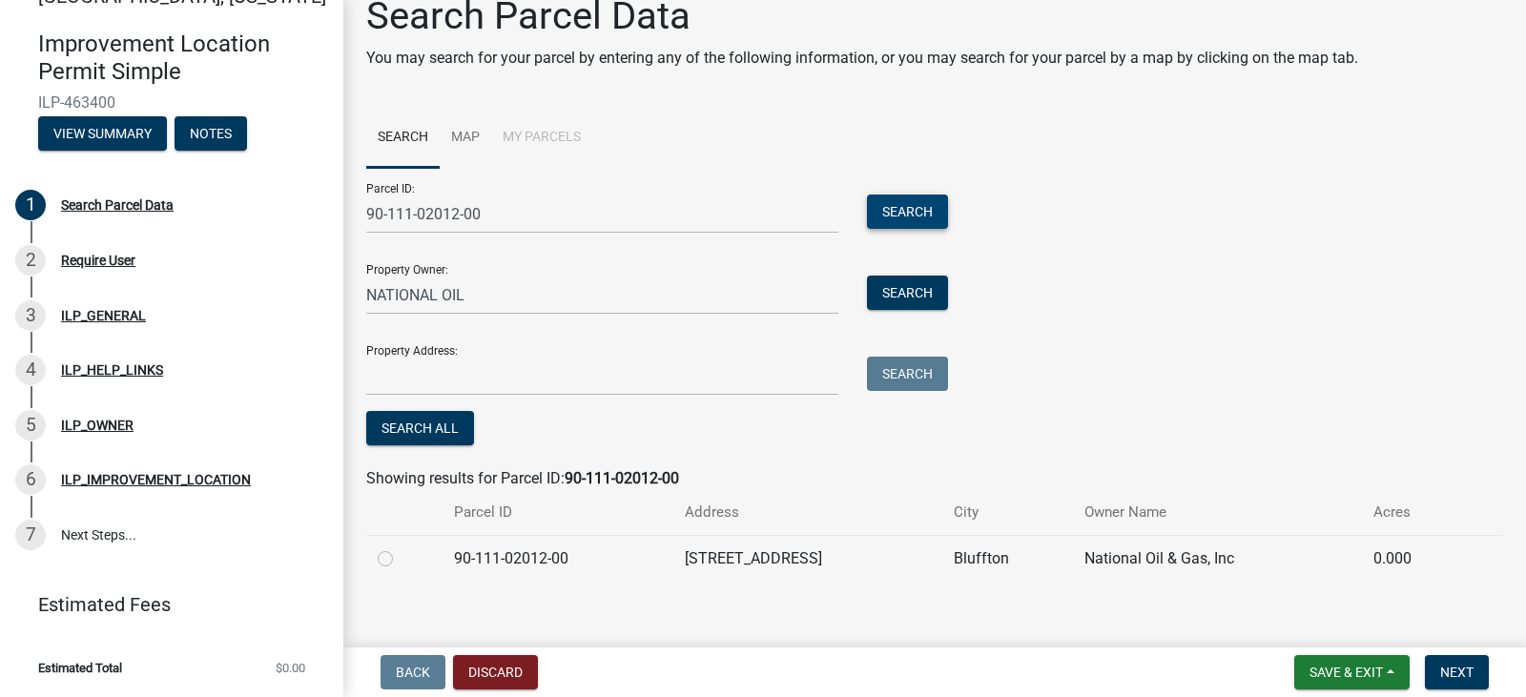
scroll to position [46, 0]
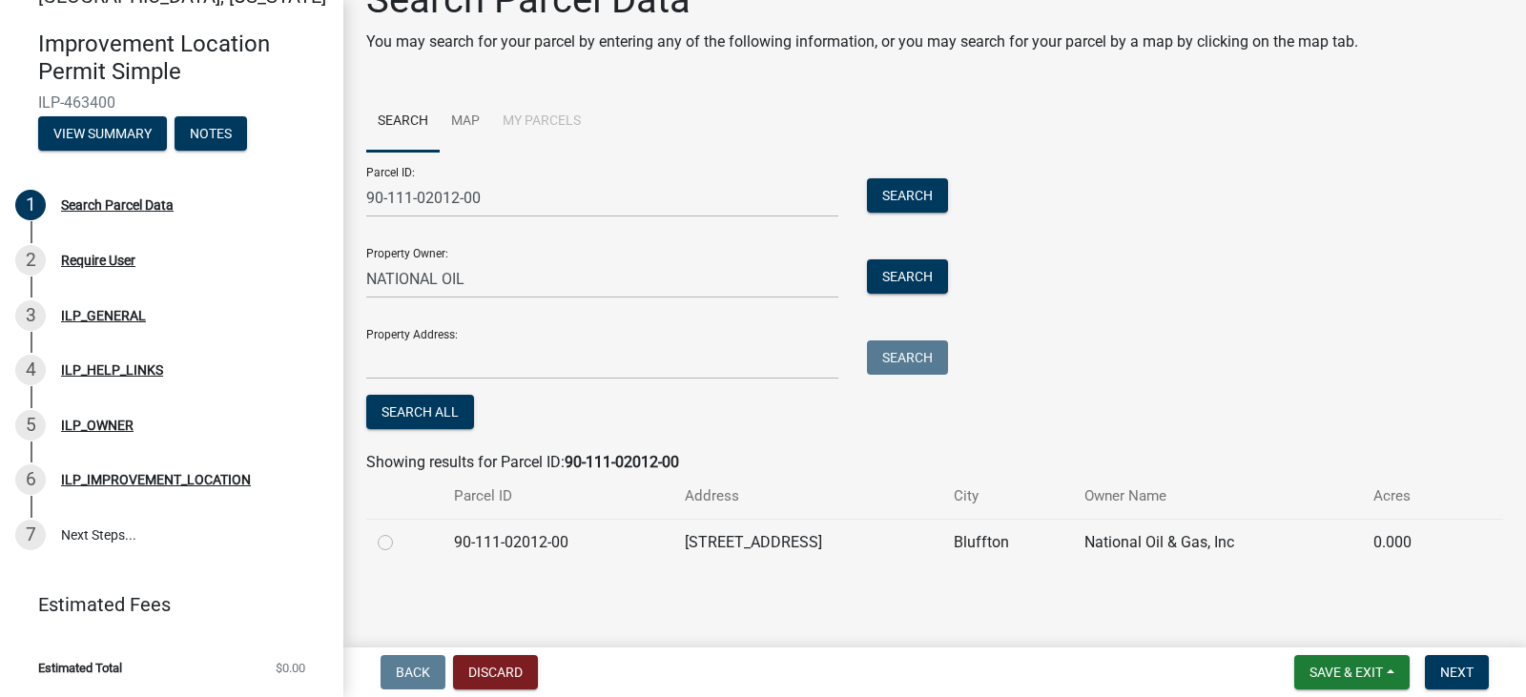
click at [400, 531] on label at bounding box center [400, 531] width 0 height 0
click at [400, 544] on input "radio" at bounding box center [406, 537] width 12 height 12
radio input "true"
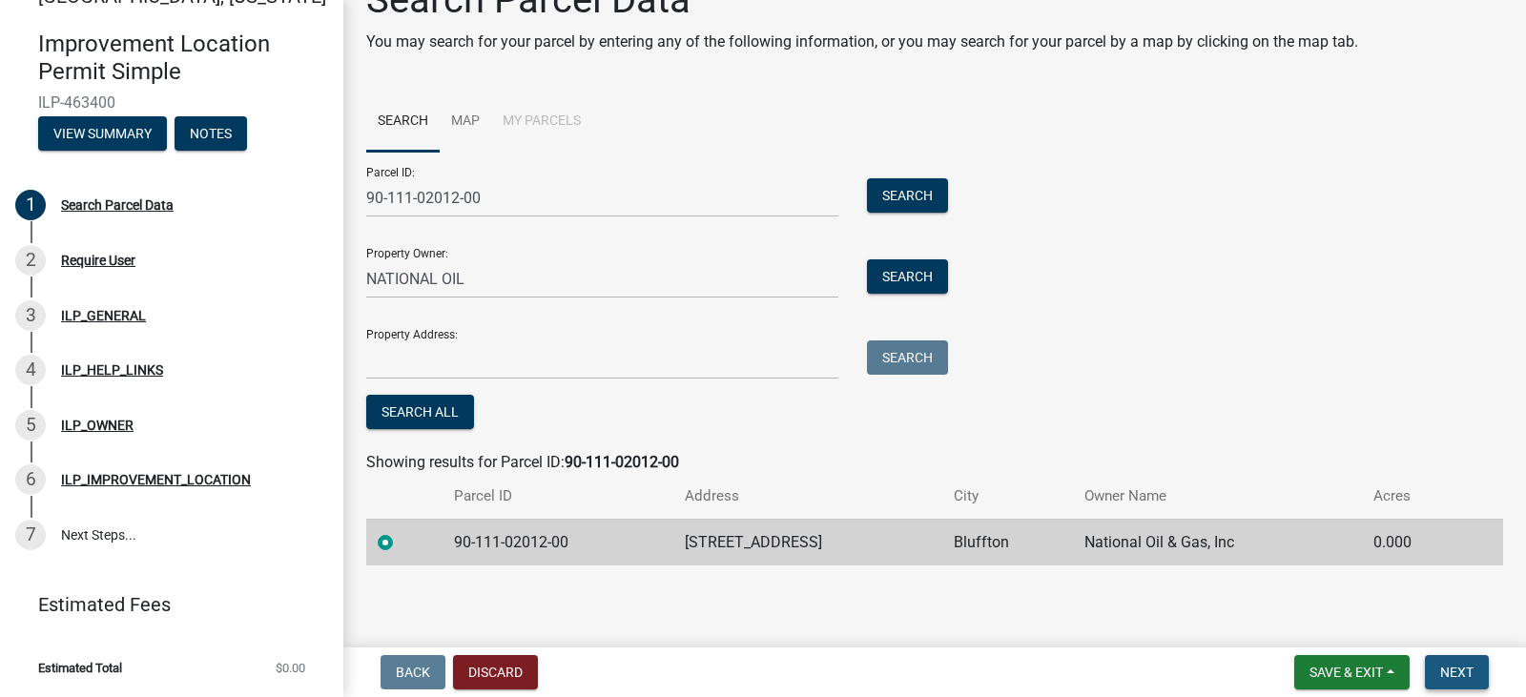
click at [1445, 673] on span "Next" at bounding box center [1456, 672] width 33 height 15
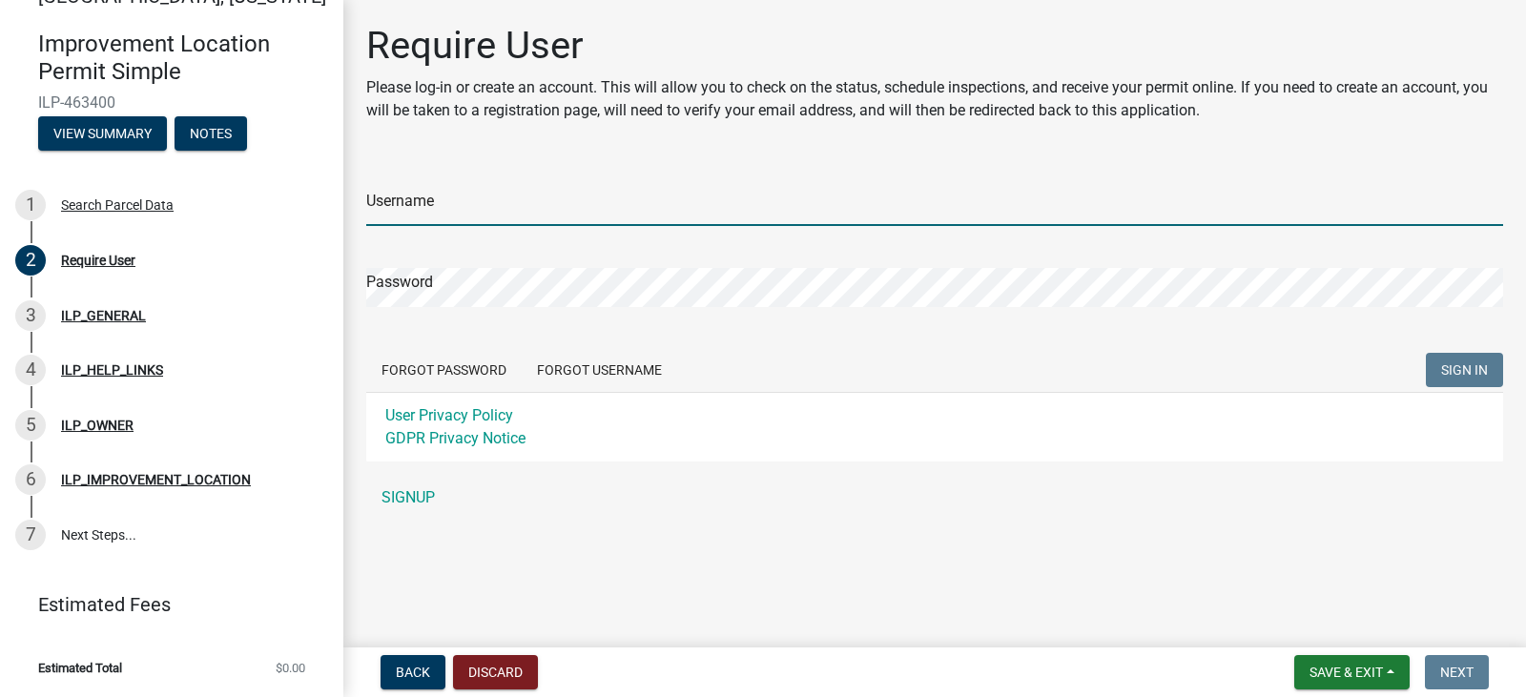
type input "imaging@midwest"
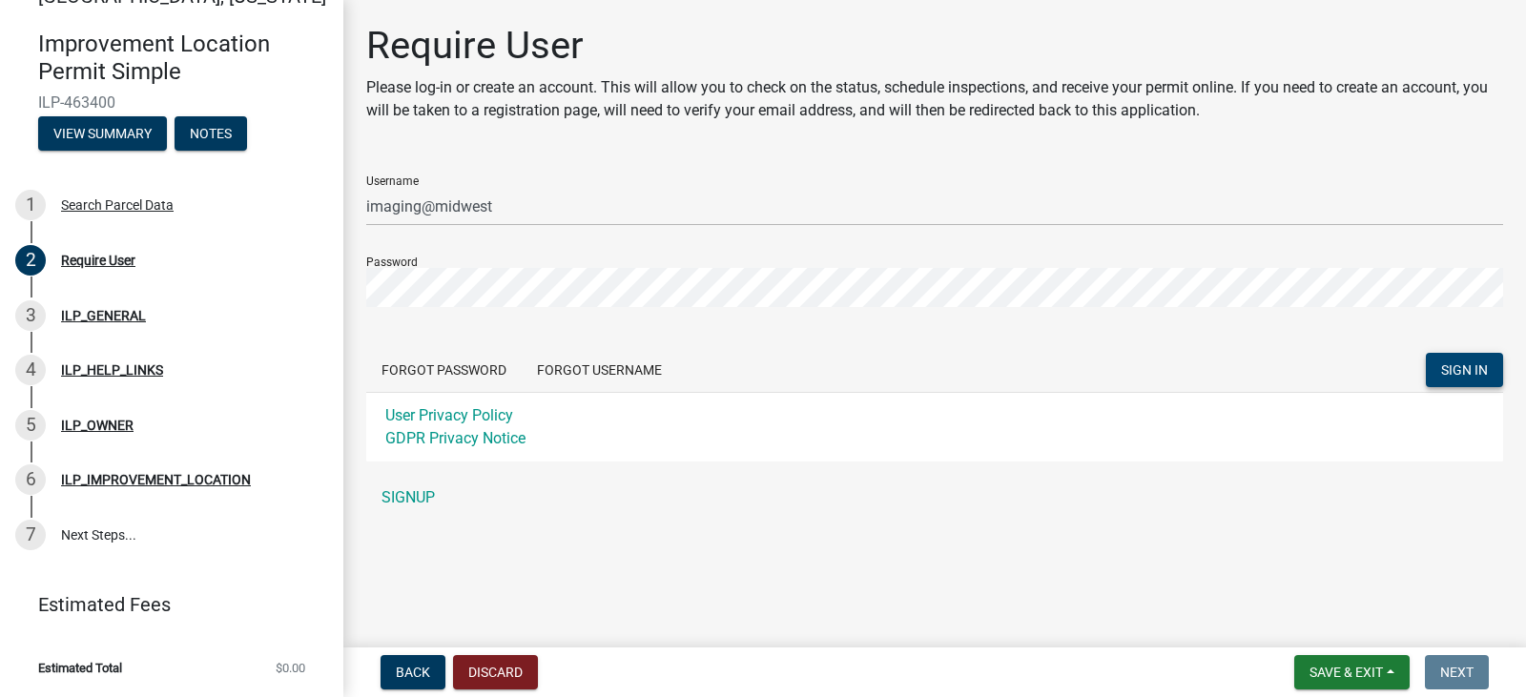
click at [1463, 362] on span "SIGN IN" at bounding box center [1464, 369] width 47 height 15
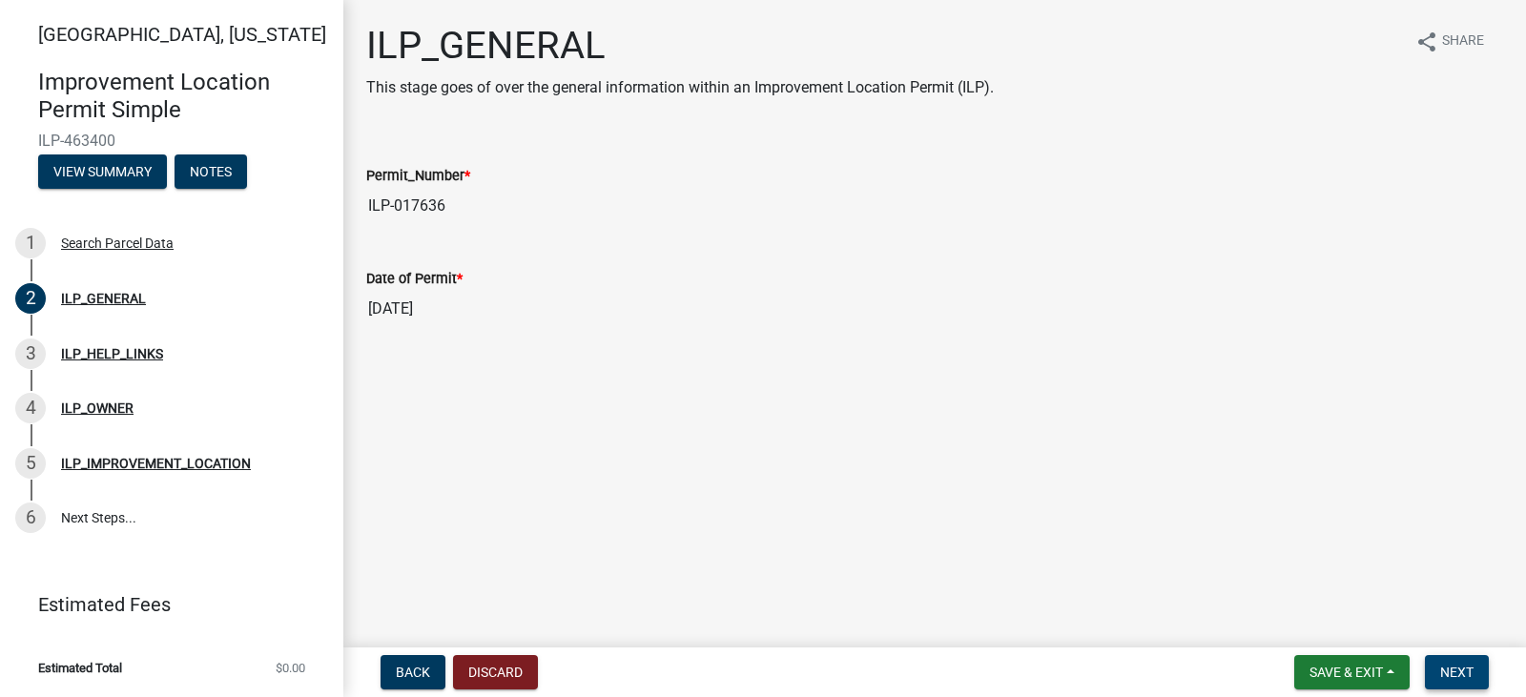
click at [1458, 672] on span "Next" at bounding box center [1456, 672] width 33 height 15
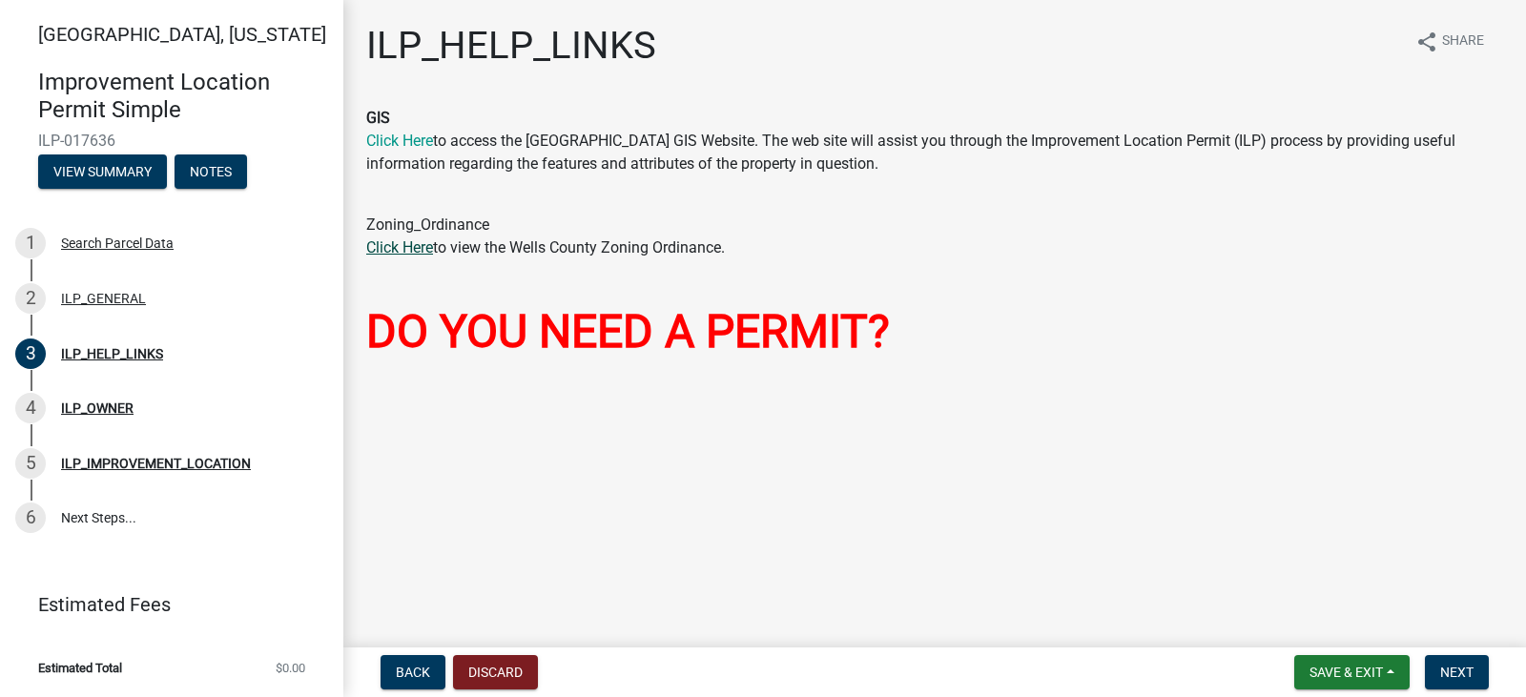
click at [393, 250] on link "Click Here" at bounding box center [399, 247] width 67 height 18
click at [1451, 677] on span "Next" at bounding box center [1456, 672] width 33 height 15
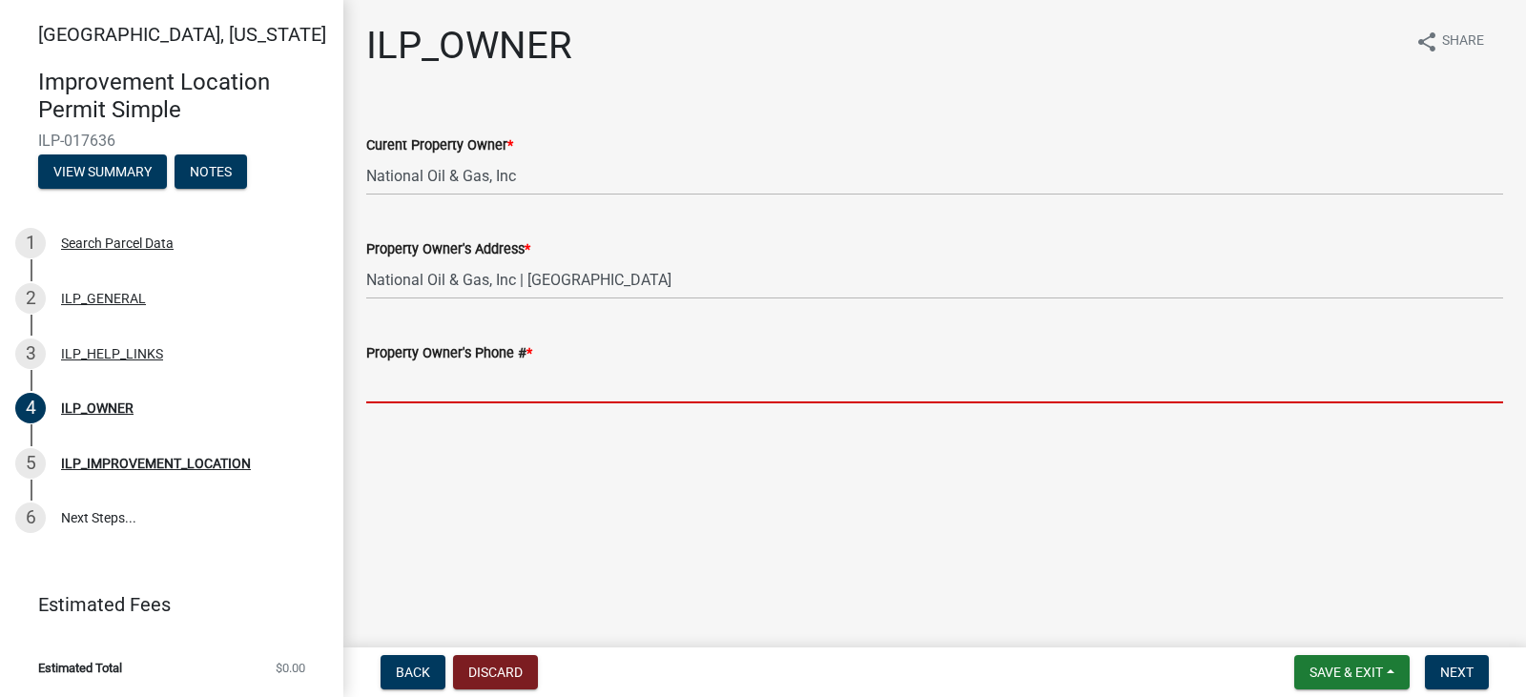
click at [462, 387] on input "Property Owner's Phone # *" at bounding box center [934, 383] width 1137 height 39
click at [461, 373] on input "Property Owner's Phone # *" at bounding box center [934, 383] width 1137 height 39
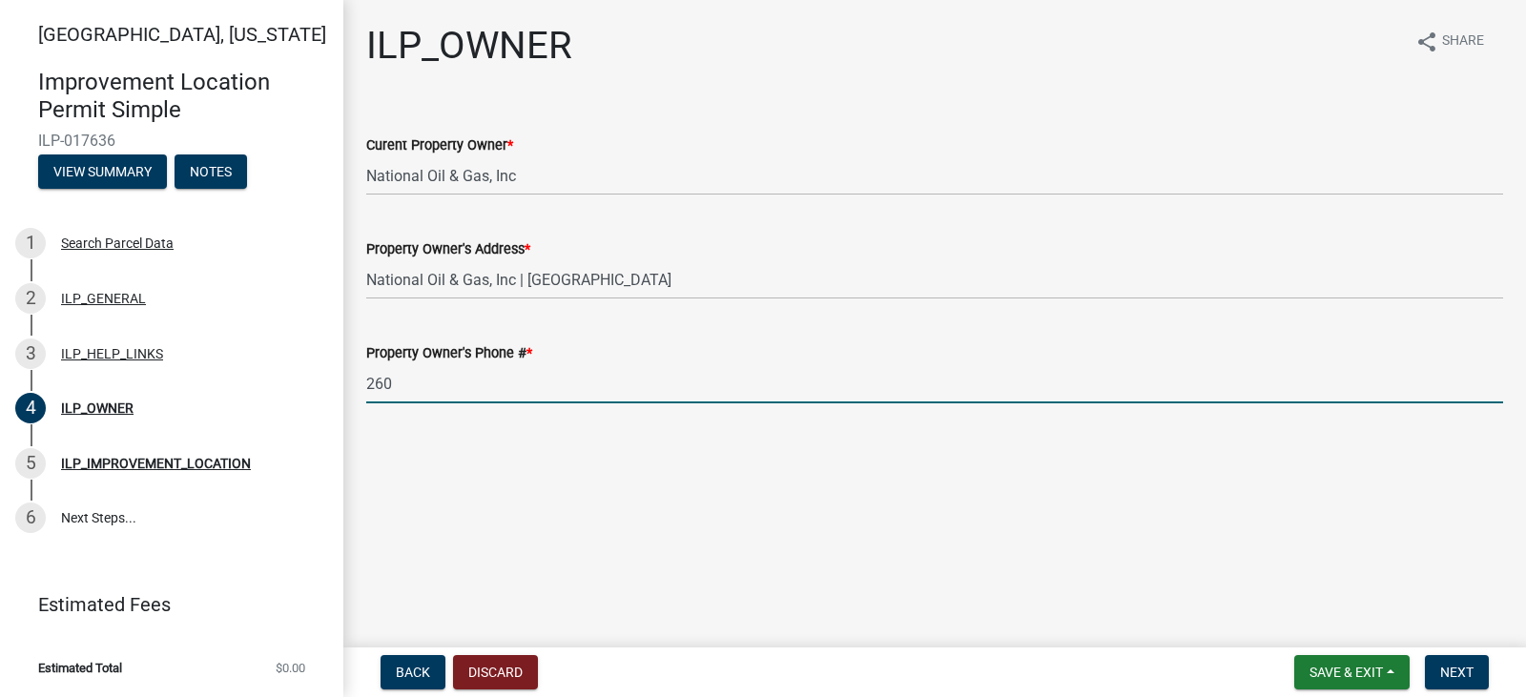
click at [419, 383] on input "260" at bounding box center [934, 383] width 1137 height 39
type input "2608242220"
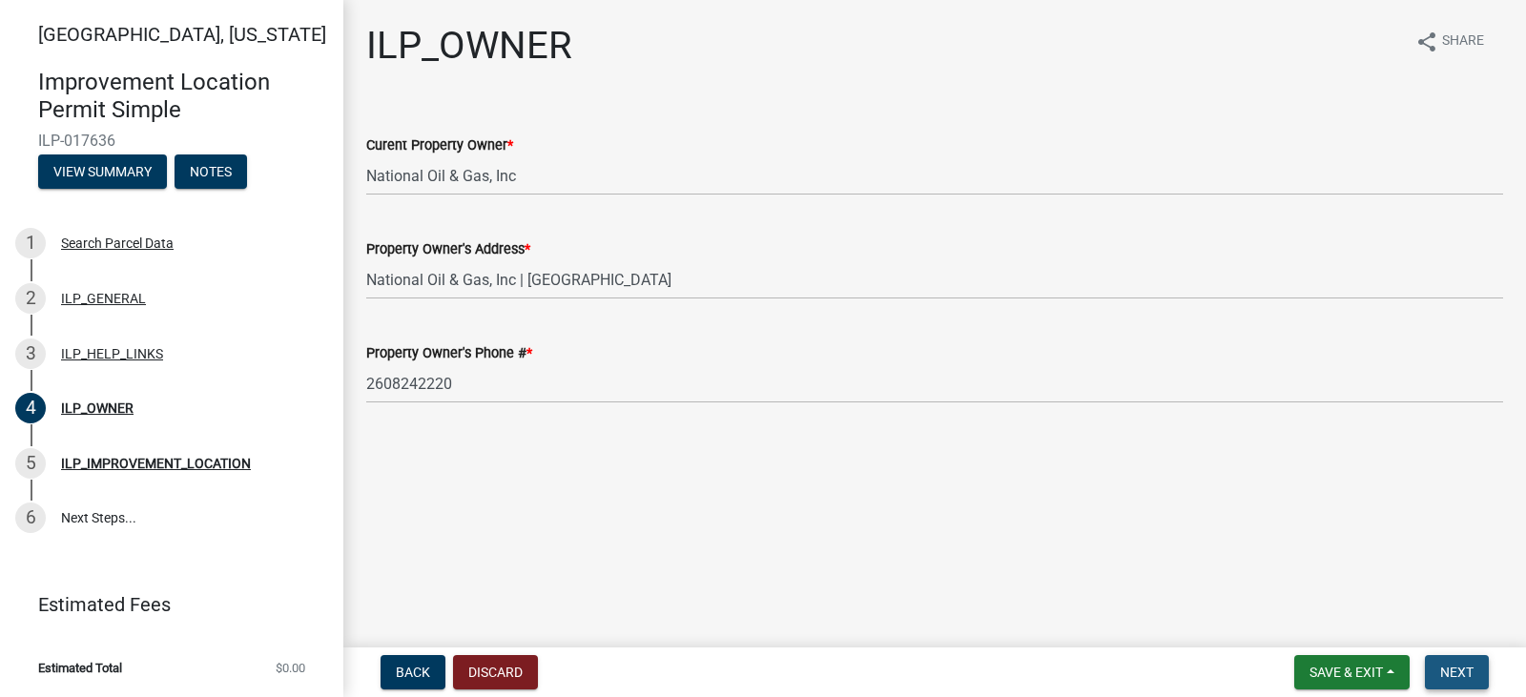
click at [1460, 667] on span "Next" at bounding box center [1456, 672] width 33 height 15
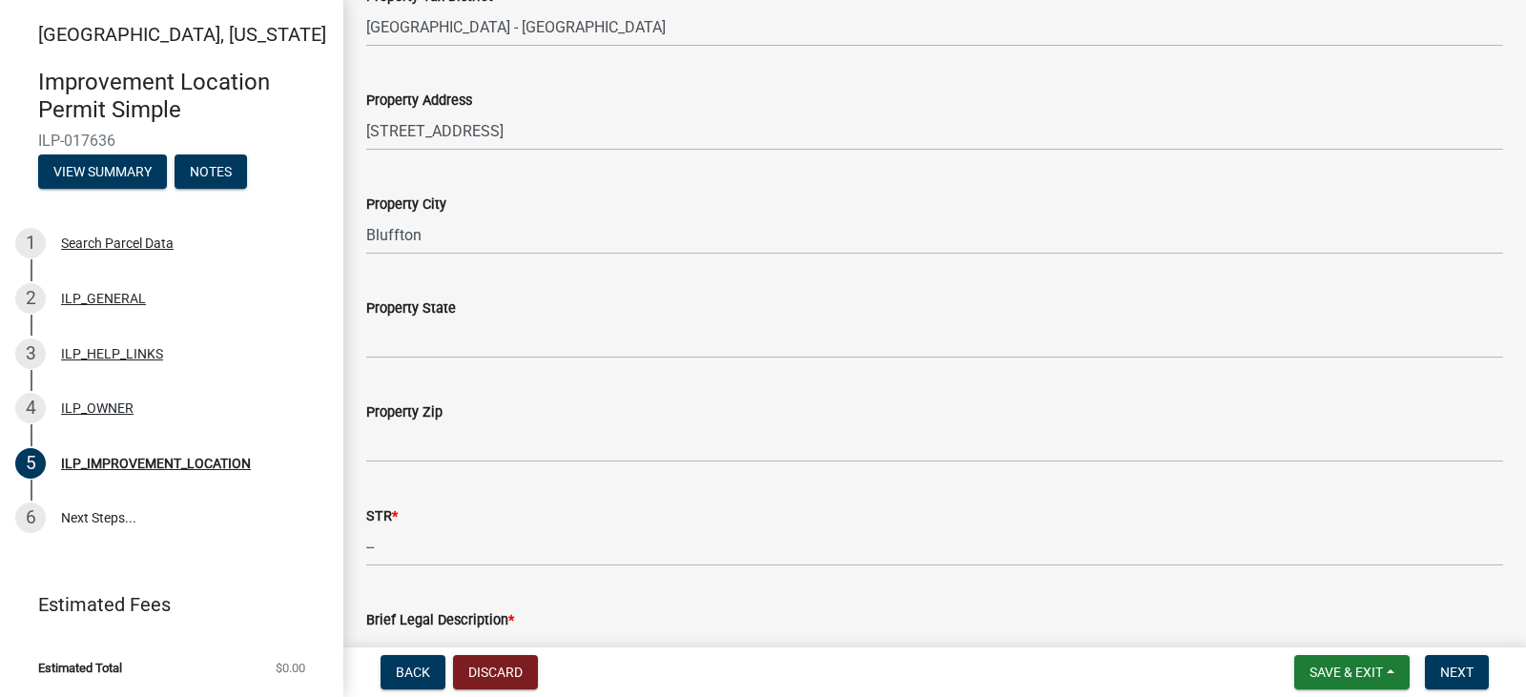
scroll to position [286, 0]
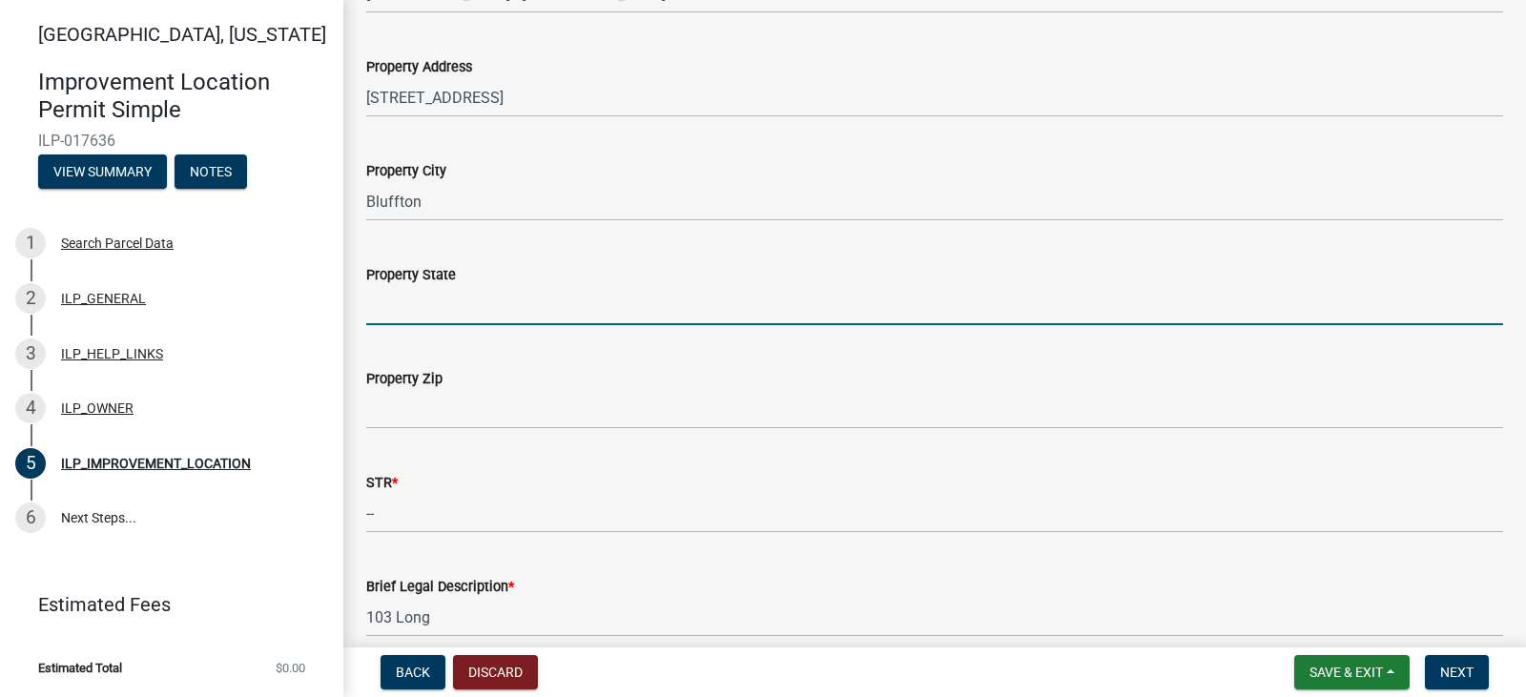
click at [586, 316] on input "Property State" at bounding box center [934, 305] width 1137 height 39
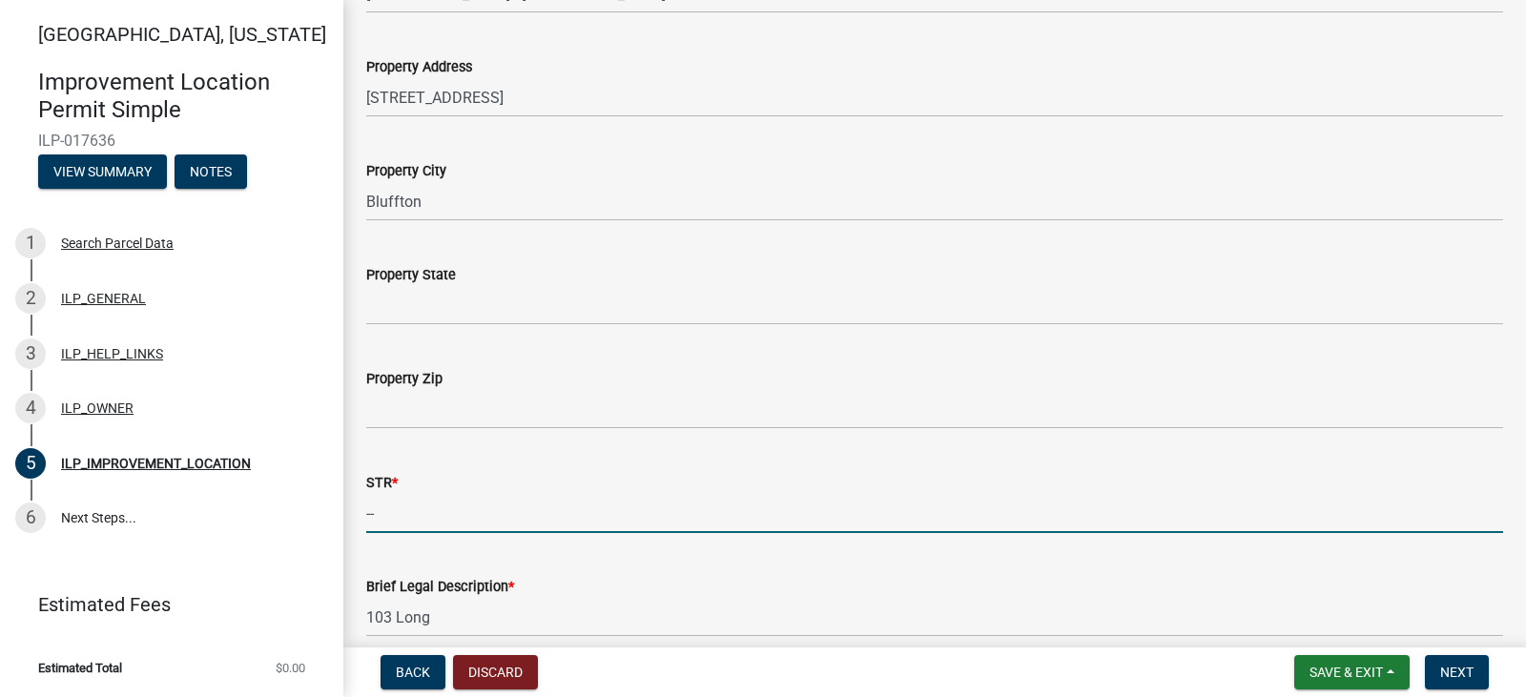
click at [404, 507] on input "--" at bounding box center [934, 513] width 1137 height 39
click at [393, 482] on label "STR *" at bounding box center [381, 483] width 31 height 13
click at [393, 494] on input "--" at bounding box center [934, 513] width 1137 height 39
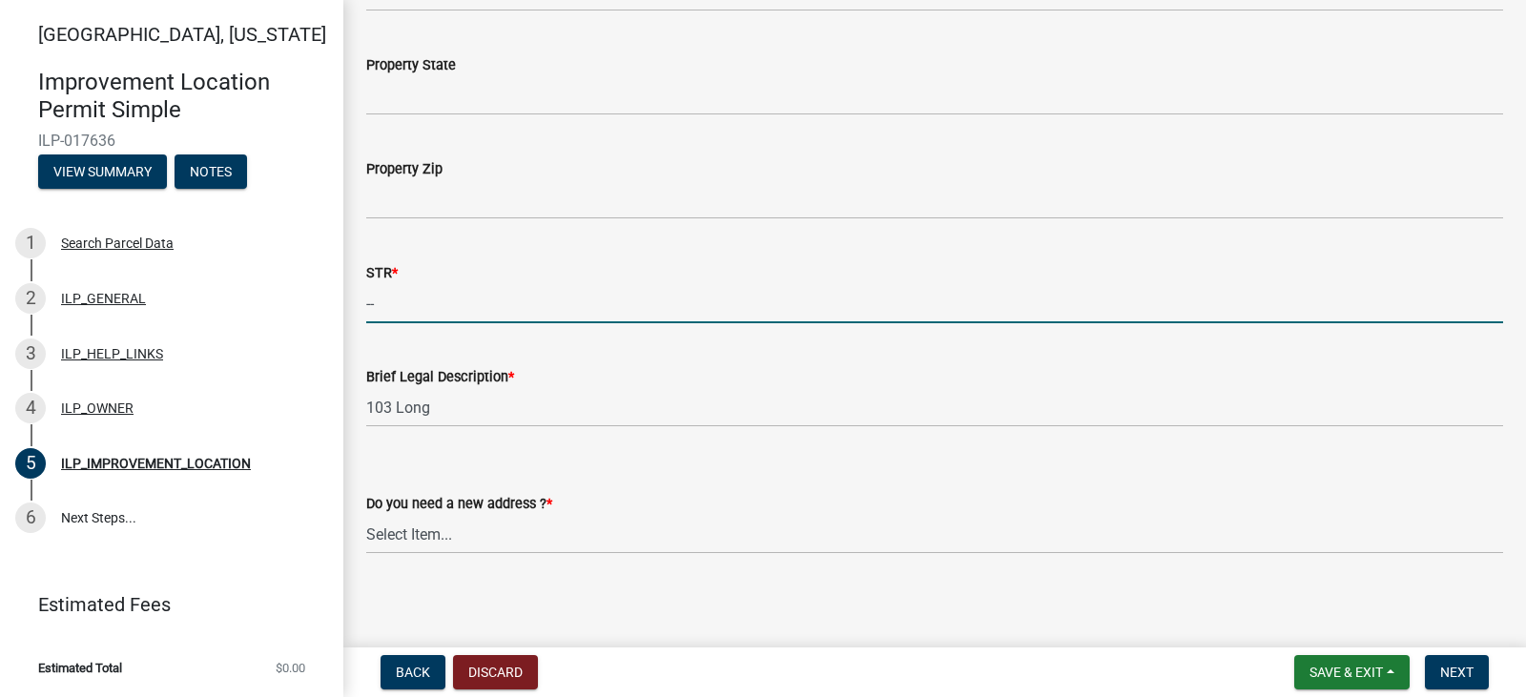
scroll to position [502, 0]
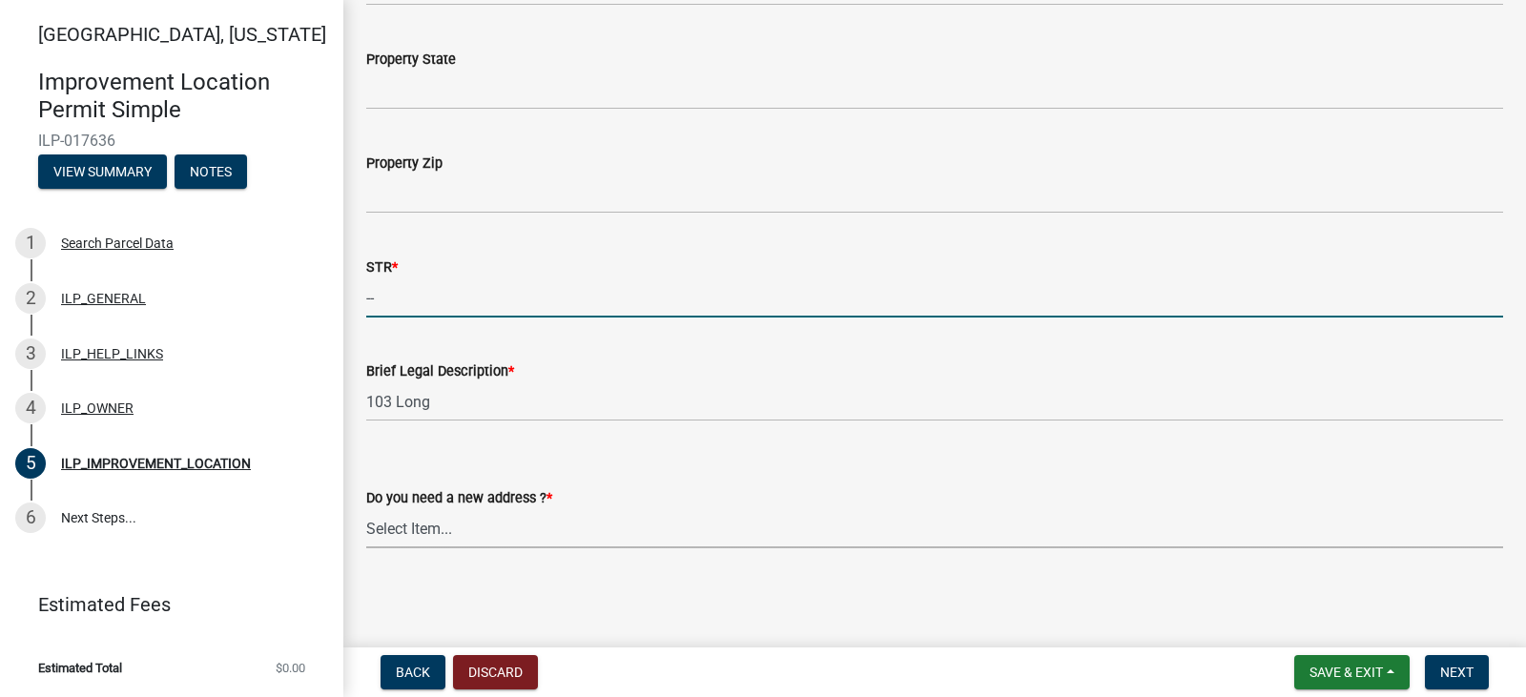
click at [427, 532] on select "Select Item... YES NO" at bounding box center [934, 528] width 1137 height 39
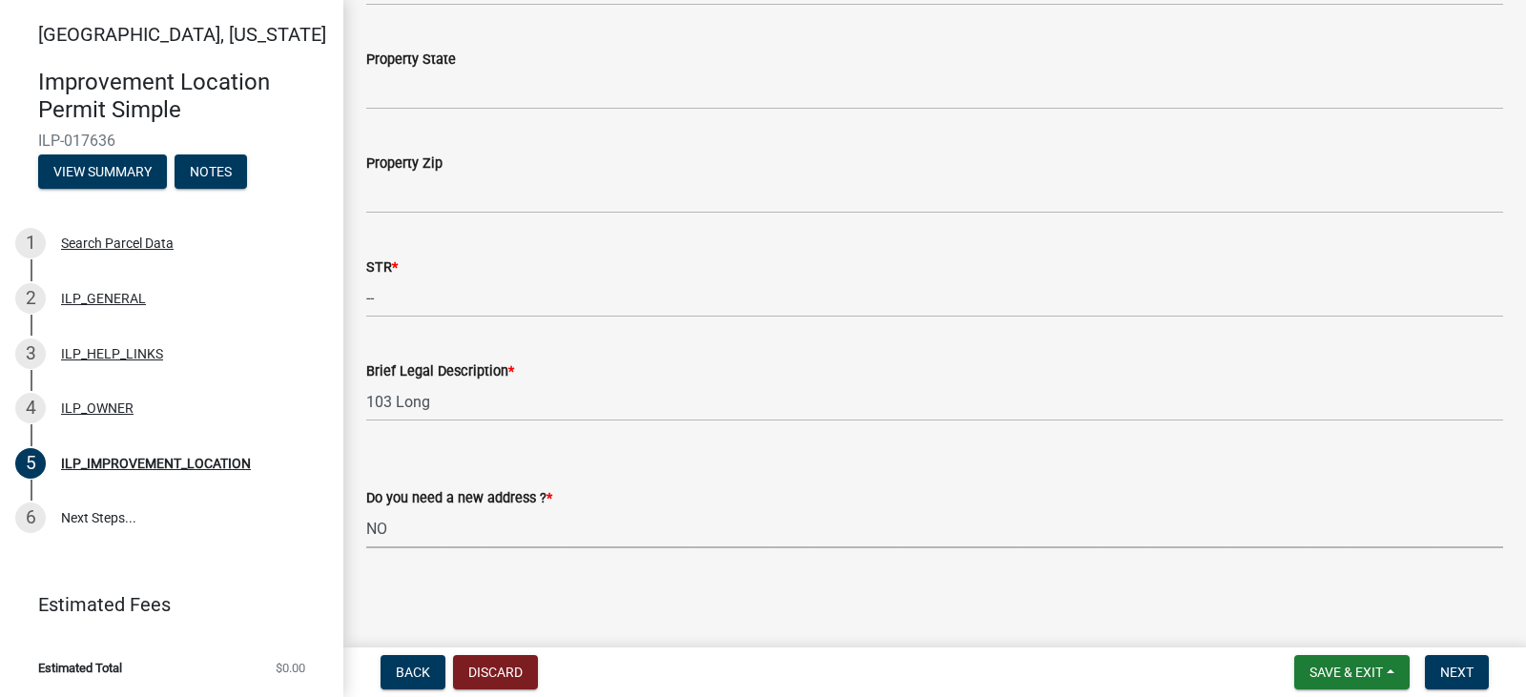
click at [366, 509] on select "Select Item... YES NO" at bounding box center [934, 528] width 1137 height 39
select select "03ef64e6-f0ff-43c9-aded-972c487e3507"
click at [1455, 671] on span "Next" at bounding box center [1456, 672] width 33 height 15
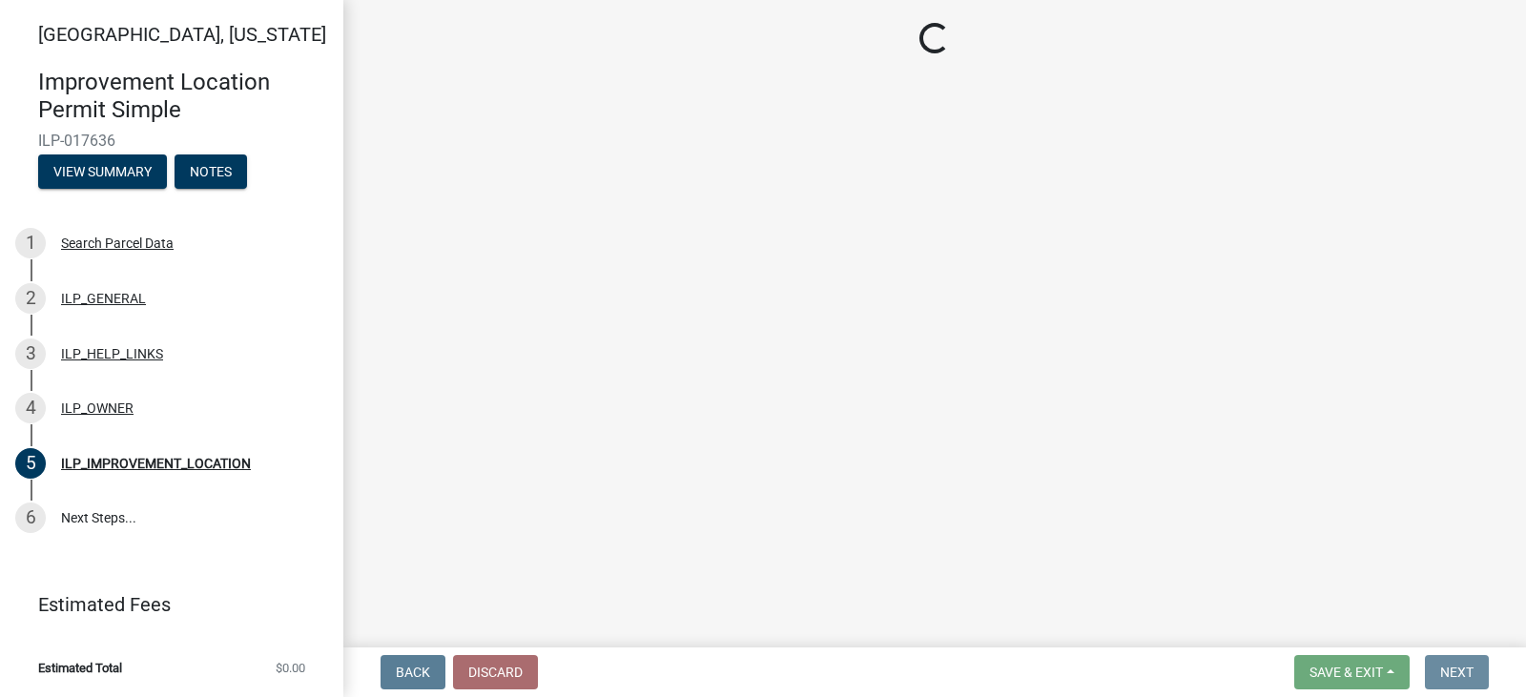
scroll to position [0, 0]
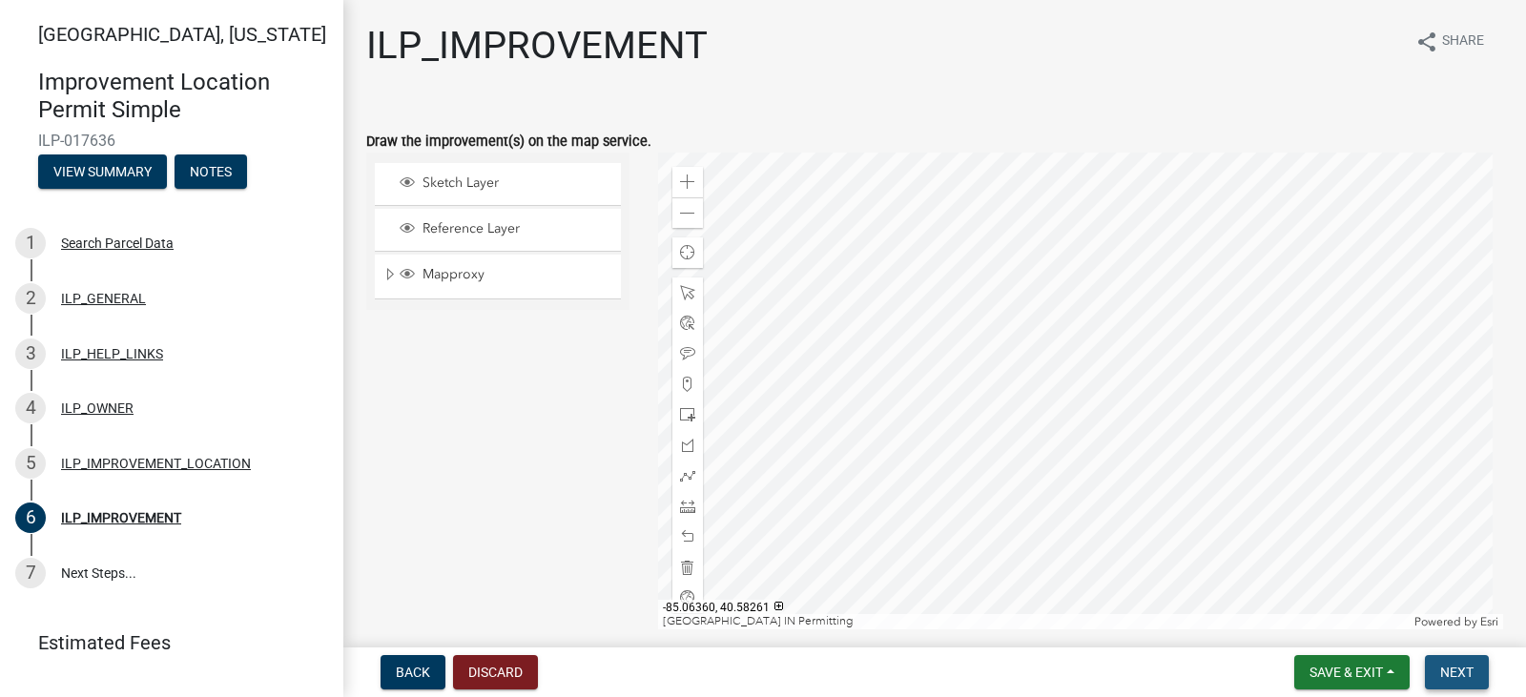
click at [1447, 672] on span "Next" at bounding box center [1456, 672] width 33 height 15
click at [1453, 672] on span "Next" at bounding box center [1456, 672] width 33 height 15
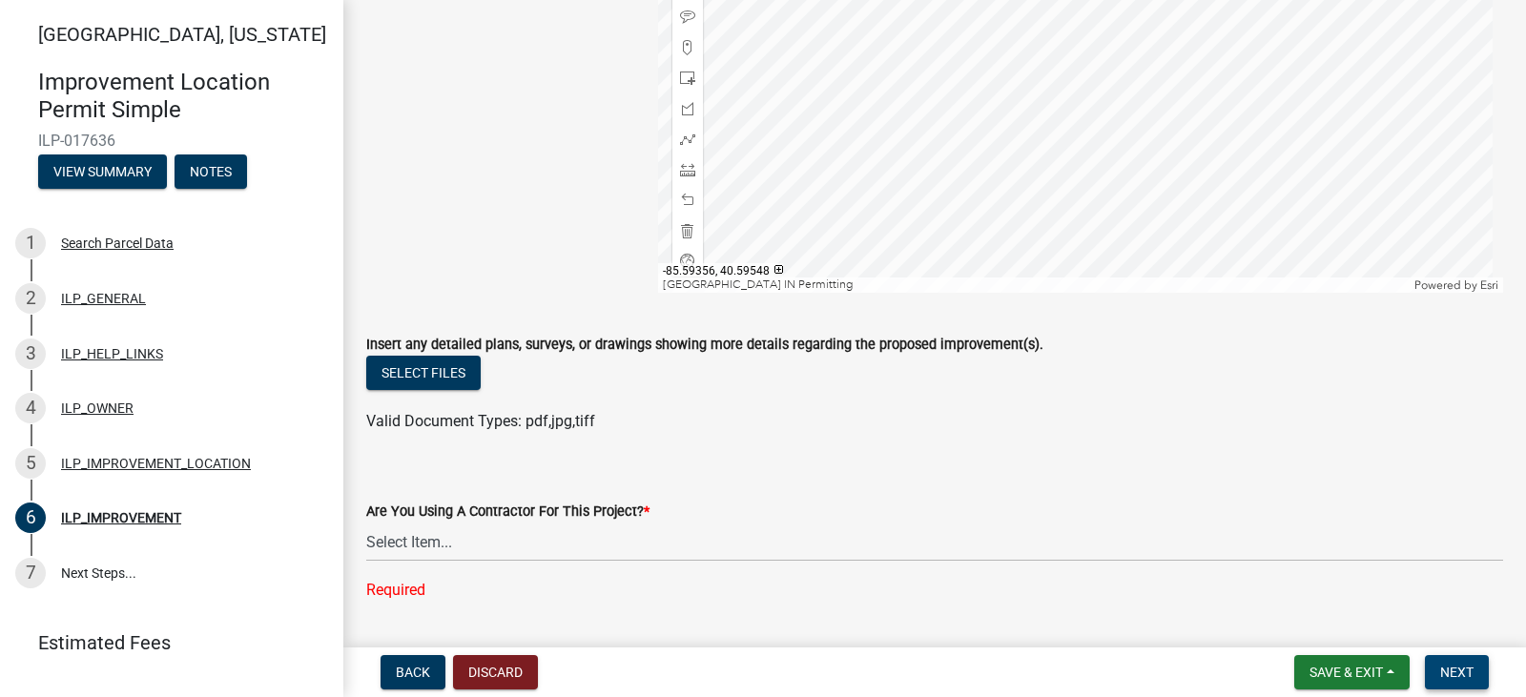
scroll to position [381, 0]
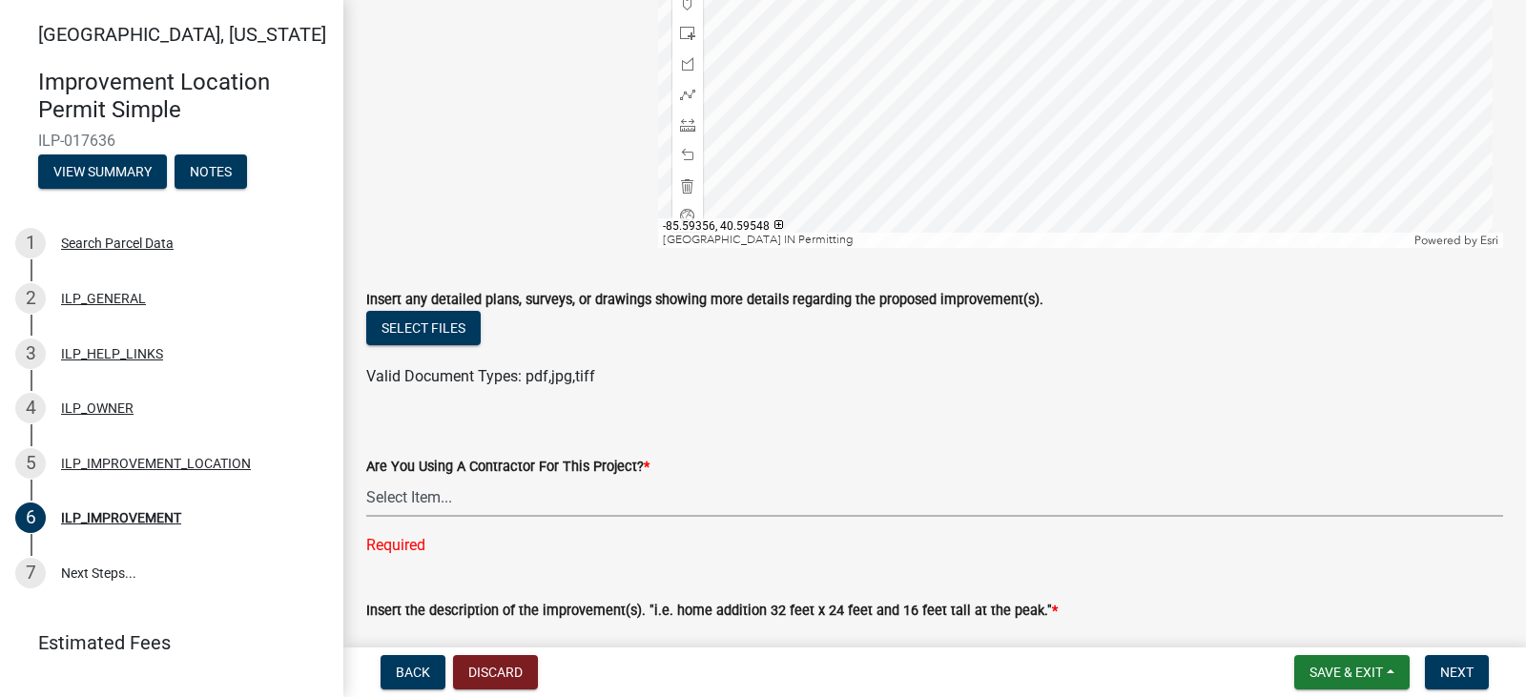
click at [402, 505] on select "Select Item... YES NO" at bounding box center [934, 497] width 1137 height 39
click at [366, 478] on select "Select Item... YES NO" at bounding box center [934, 497] width 1137 height 39
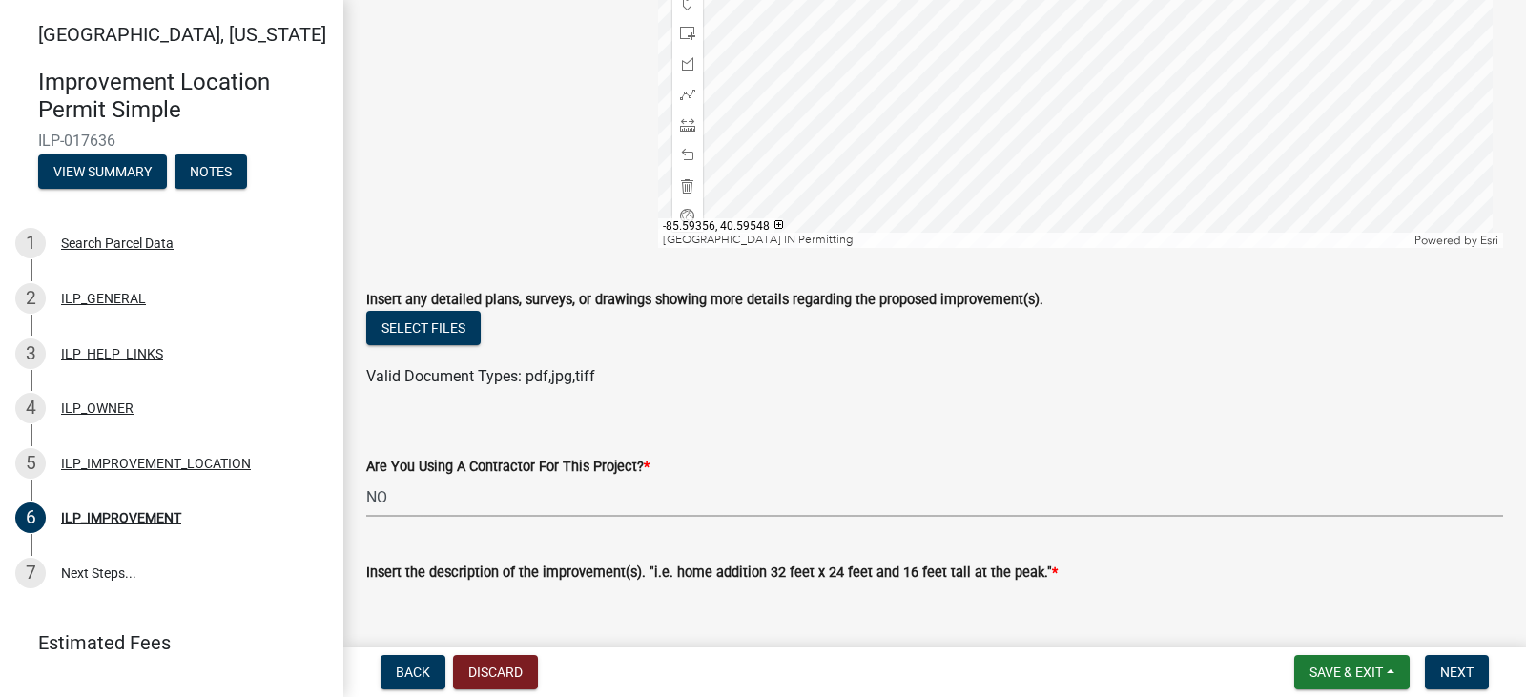
click at [437, 505] on select "Select Item... YES NO" at bounding box center [934, 497] width 1137 height 39
click at [366, 478] on select "Select Item... YES NO" at bounding box center [934, 497] width 1137 height 39
select select "71b507d0-569d-4a0a-b334-f72445909e69"
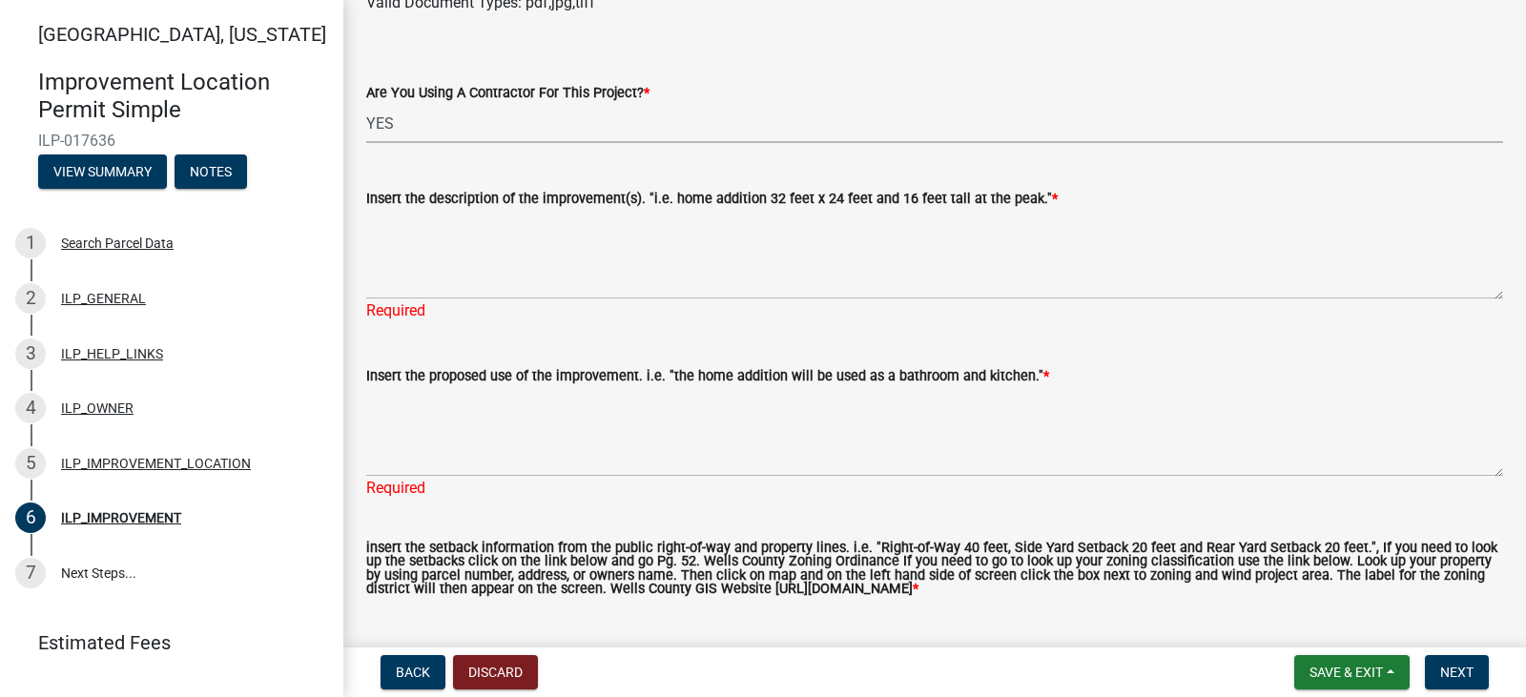
scroll to position [763, 0]
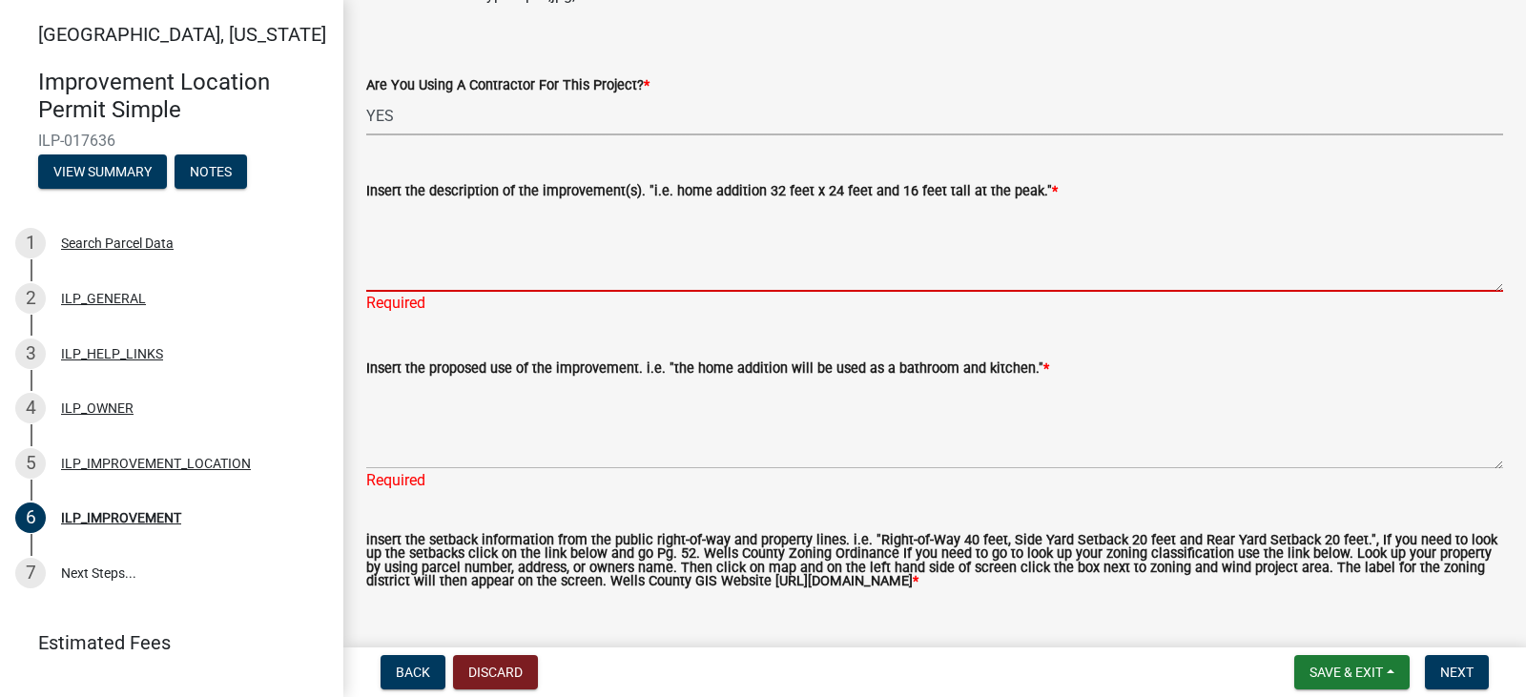
click at [471, 264] on textarea "Insert the description of the improvement(s). "i.e. home addition 32 feet x 24 …" at bounding box center [934, 247] width 1137 height 90
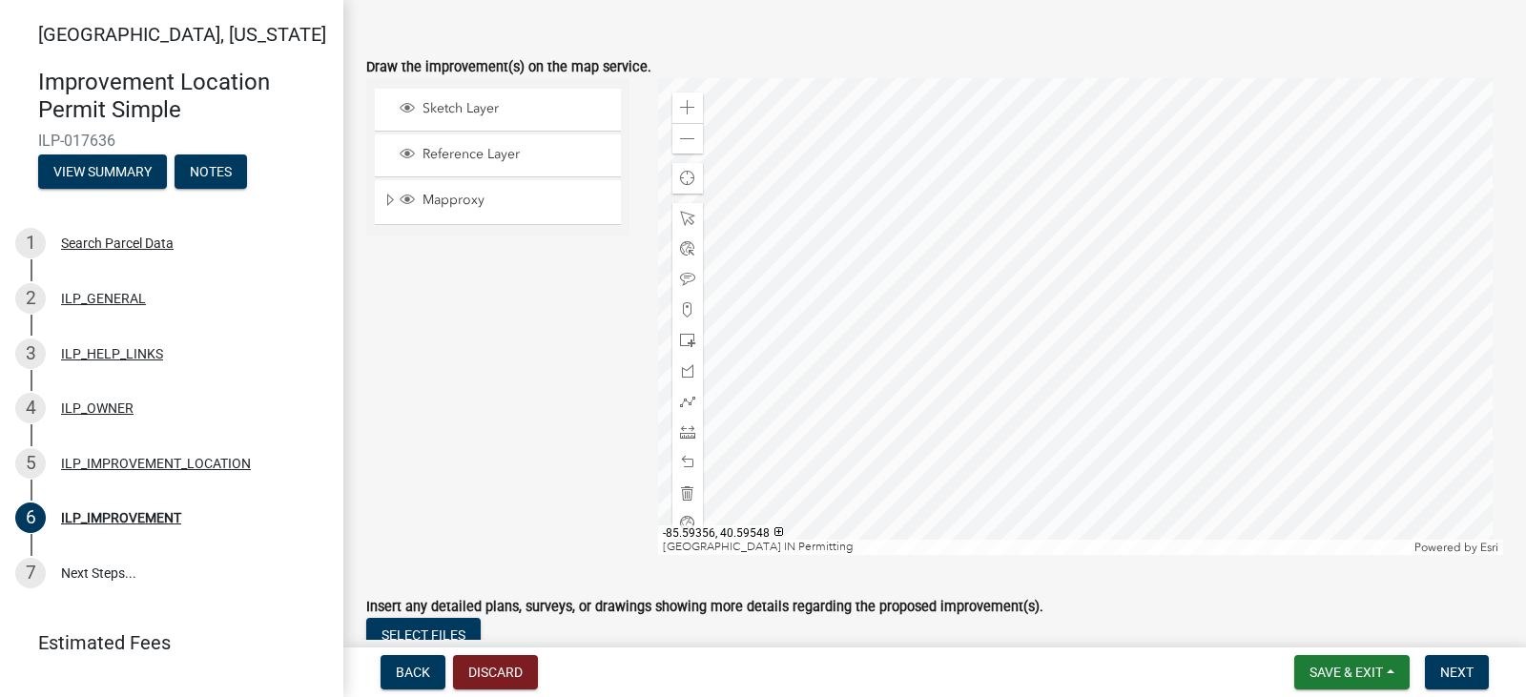
scroll to position [0, 0]
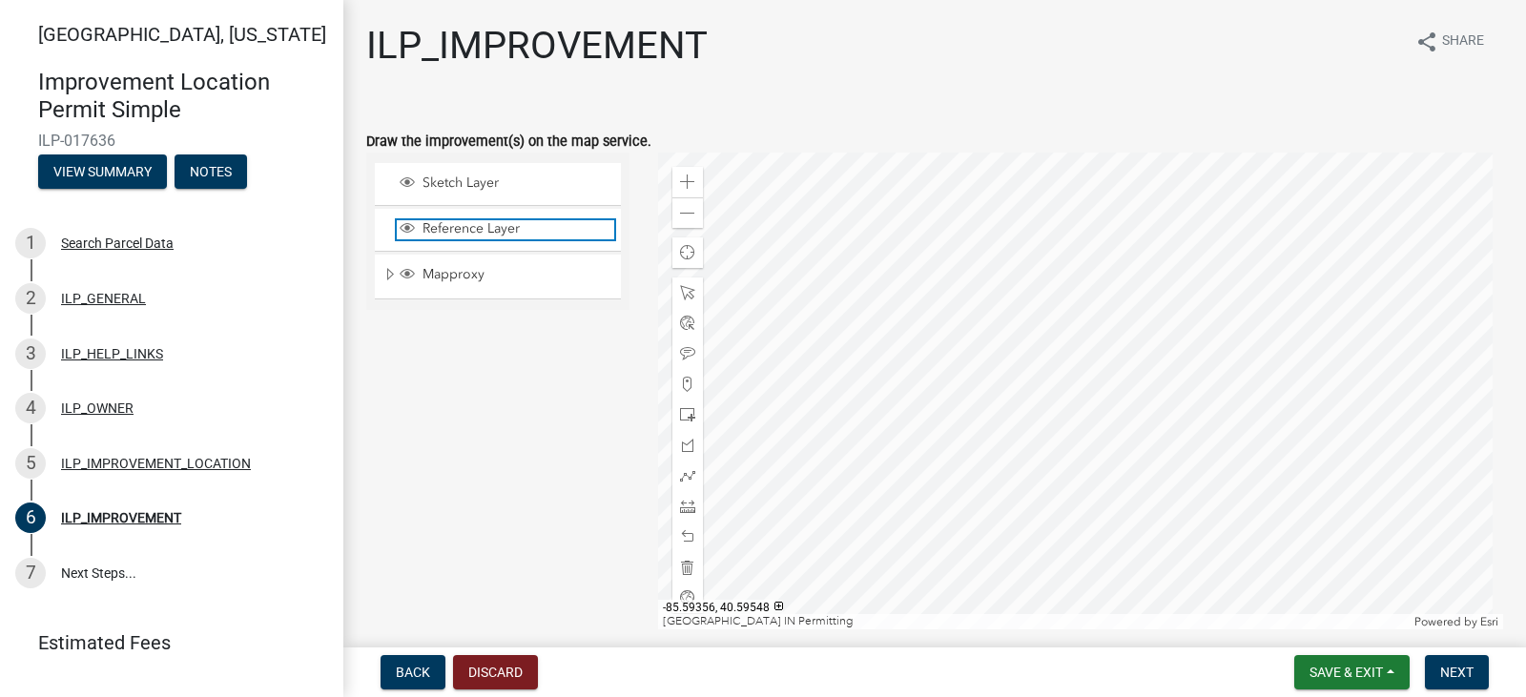
click at [432, 223] on span "Reference Layer" at bounding box center [516, 228] width 196 height 17
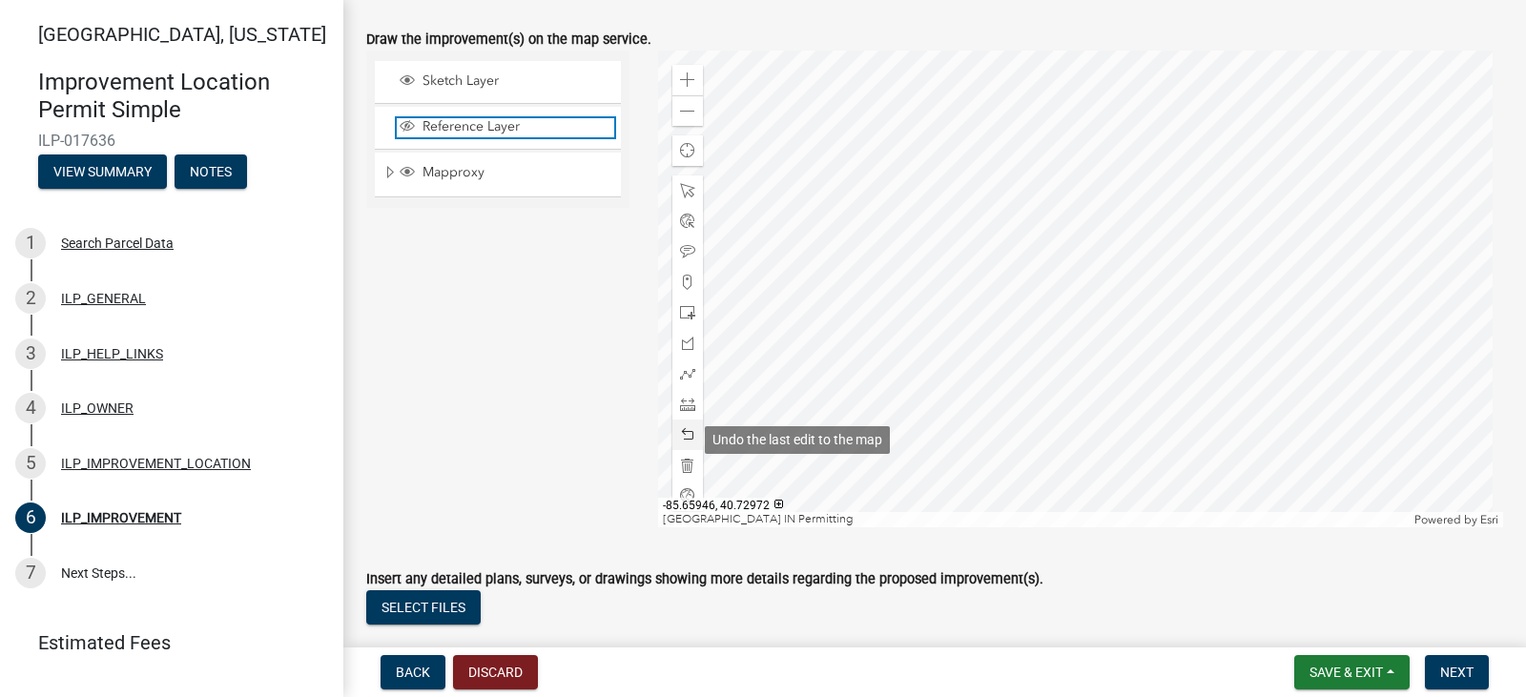
scroll to position [95, 0]
